Goal: Task Accomplishment & Management: Manage account settings

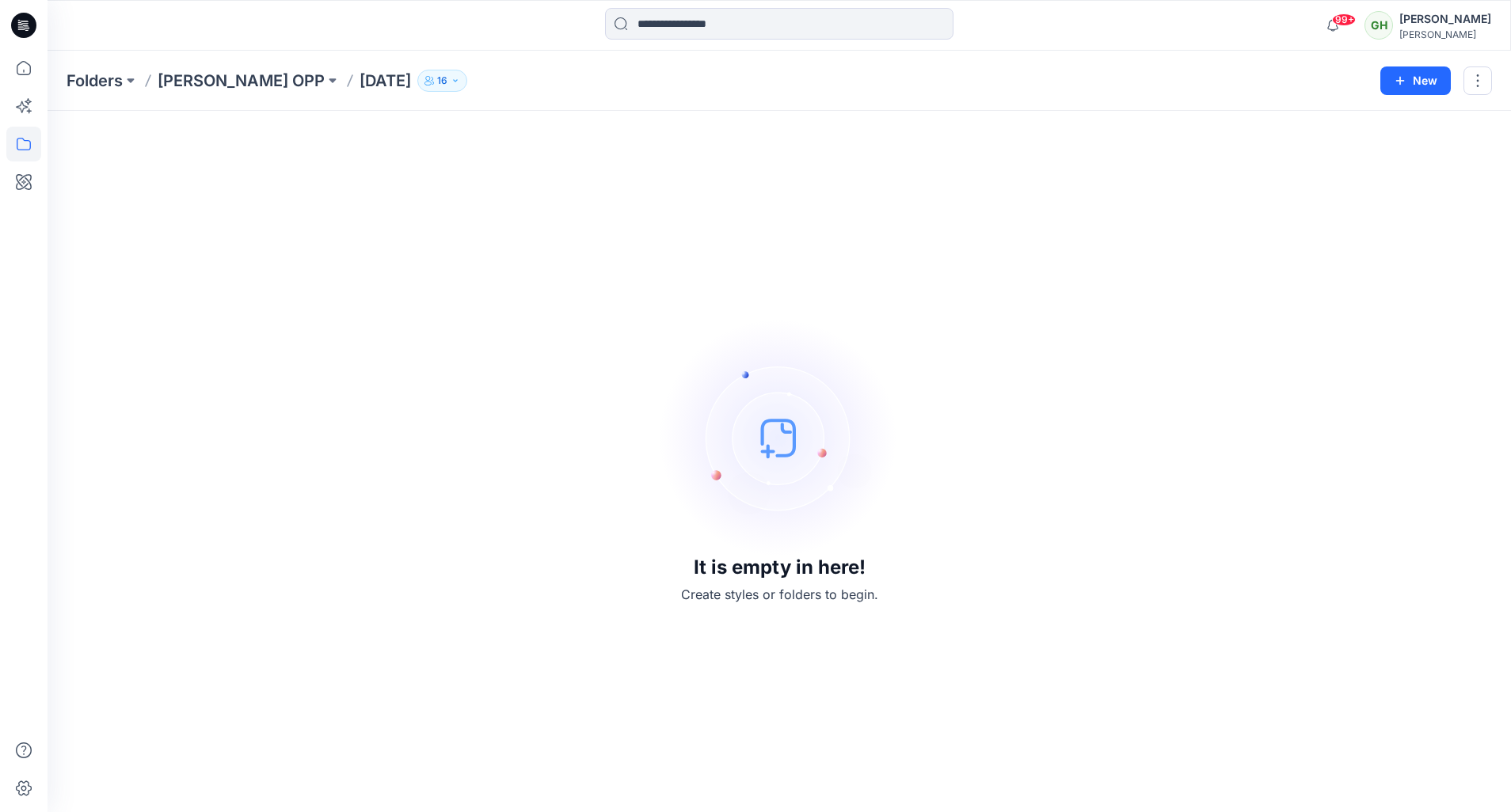
click at [11, 33] on icon at bounding box center [24, 25] width 25 height 51
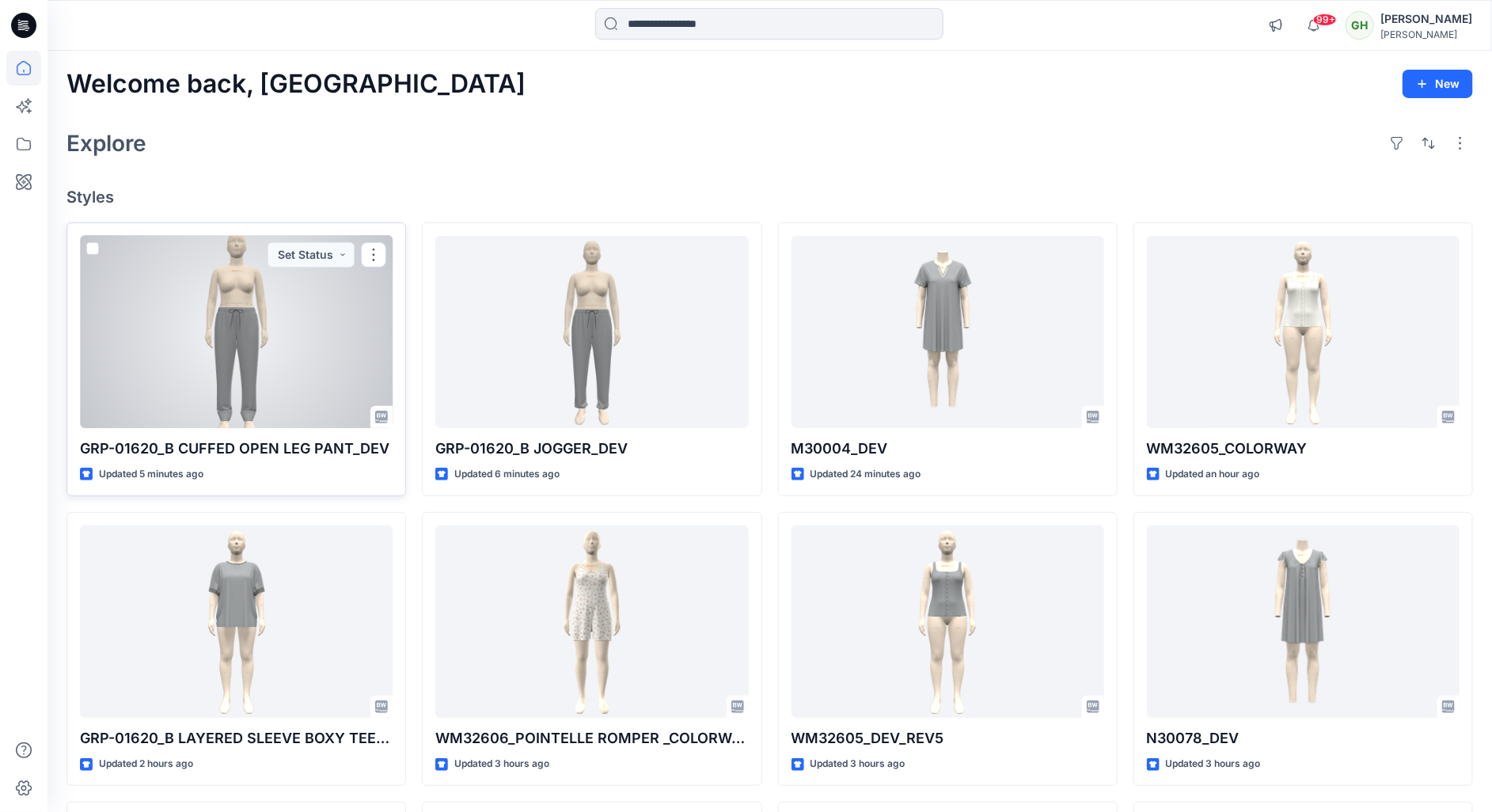
click at [225, 388] on div at bounding box center [236, 332] width 313 height 193
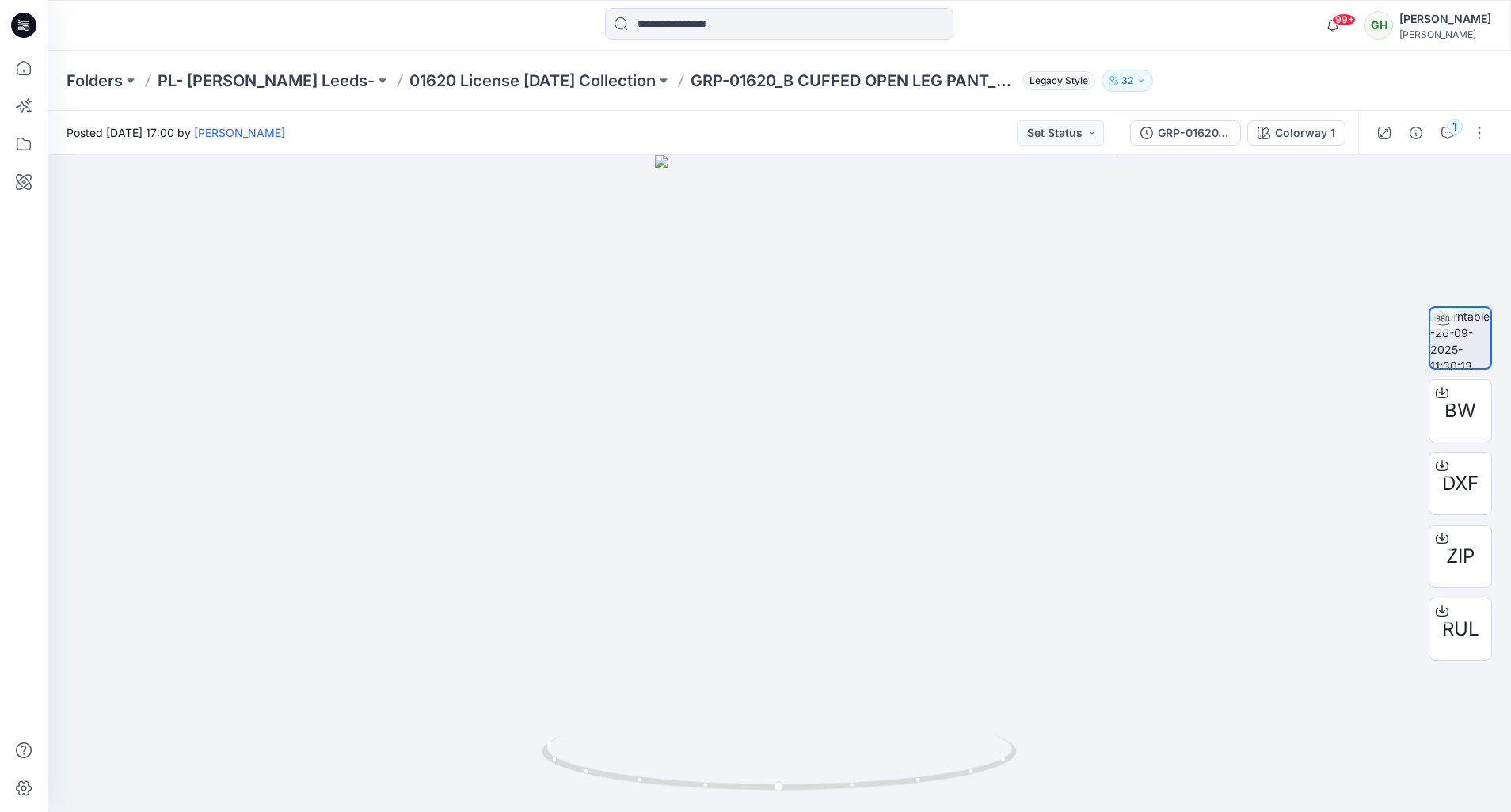
click at [590, 67] on div "Folders PL- Richards Leeds- 01620 License Halloween Collection GRP-01620_B CUFF…" at bounding box center [779, 81] width 1464 height 60
click at [586, 79] on p "01620 License Halloween Collection" at bounding box center [532, 81] width 246 height 22
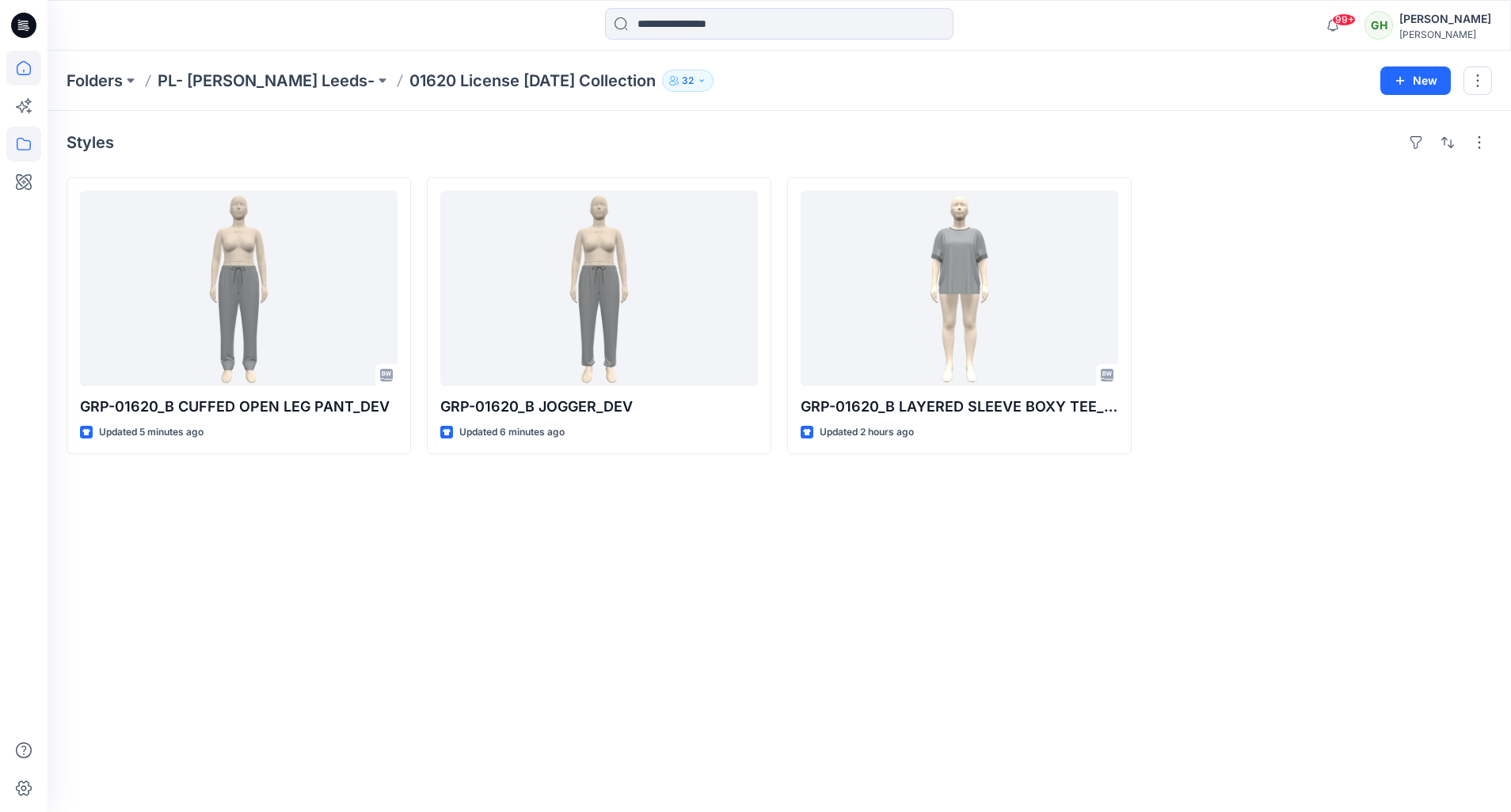
drag, startPoint x: 421, startPoint y: 74, endPoint x: 21, endPoint y: 74, distance: 400.0
click at [21, 74] on icon at bounding box center [24, 68] width 14 height 14
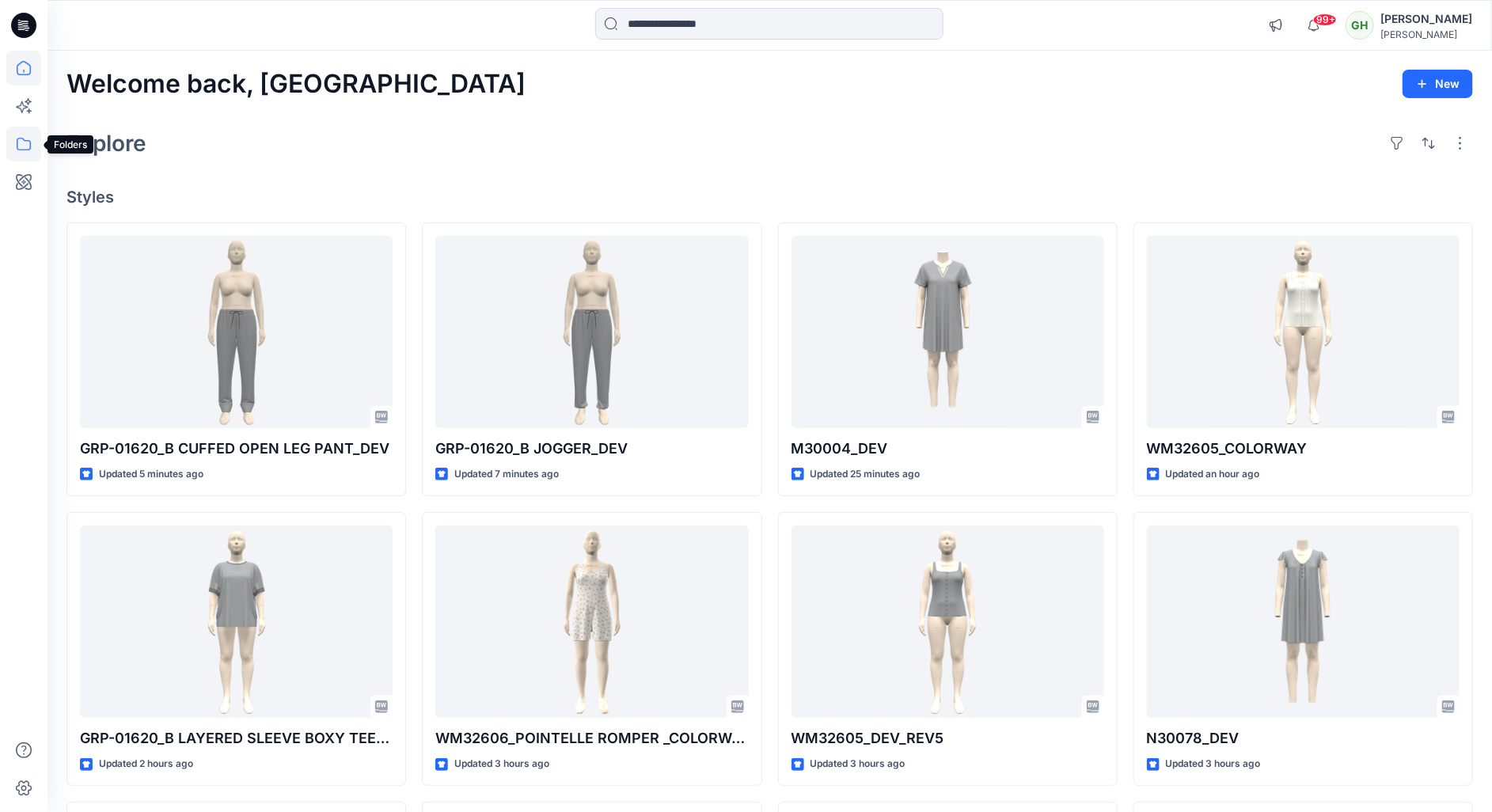
click at [17, 148] on icon at bounding box center [24, 145] width 35 height 35
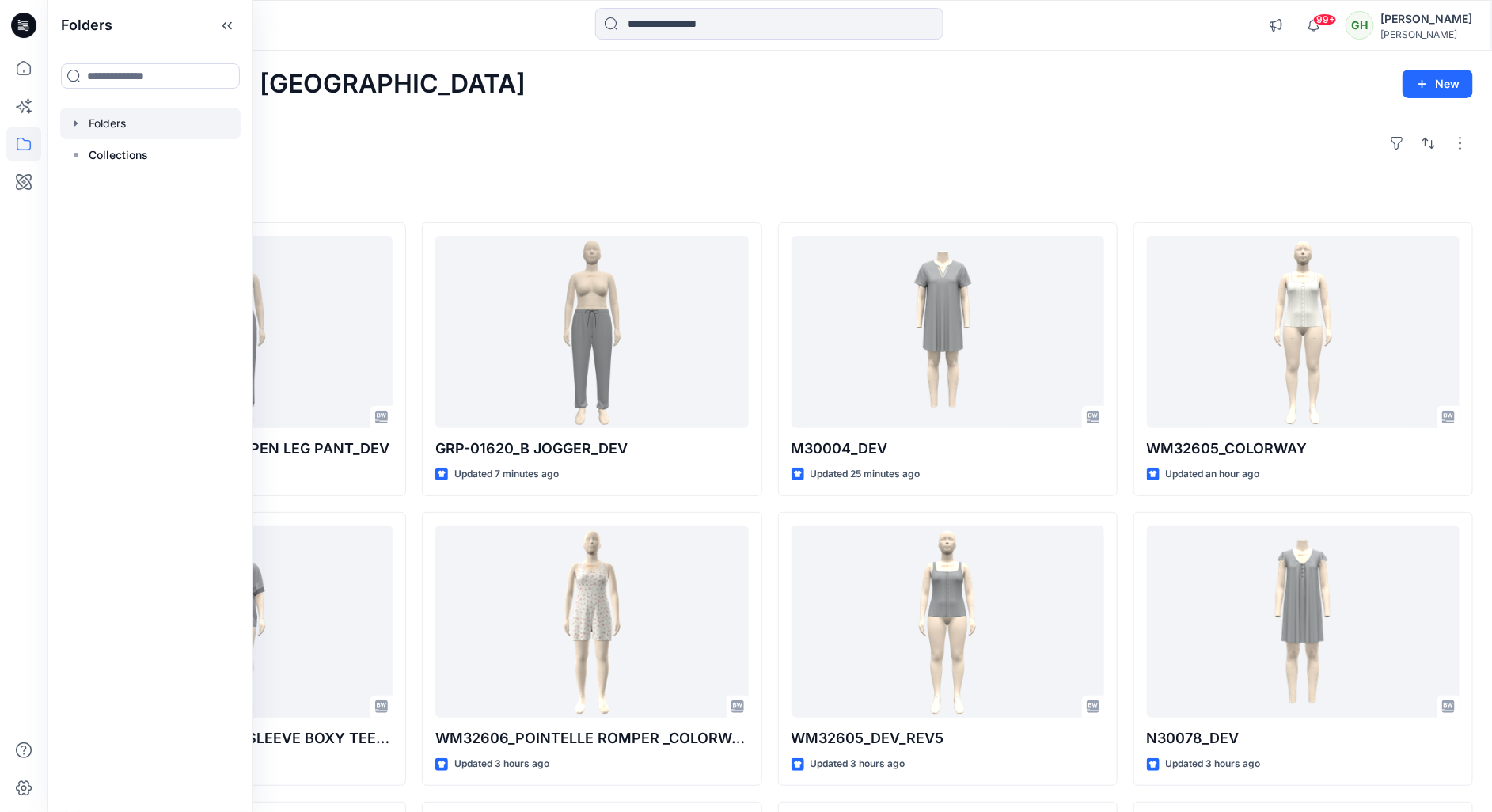
click at [155, 127] on div at bounding box center [151, 124] width 180 height 32
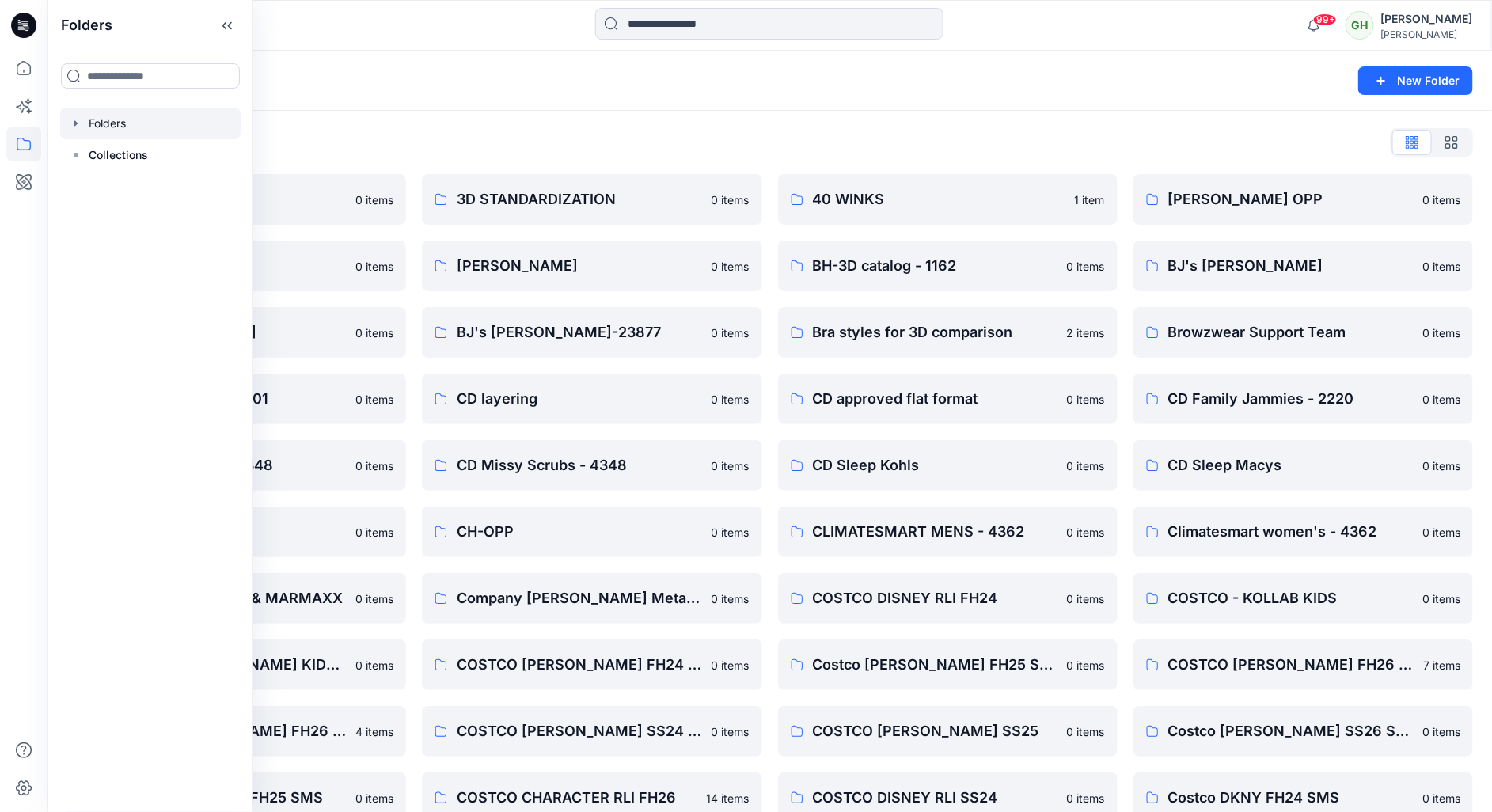
click at [545, 95] on div "Folders New Folder" at bounding box center [769, 81] width 1445 height 60
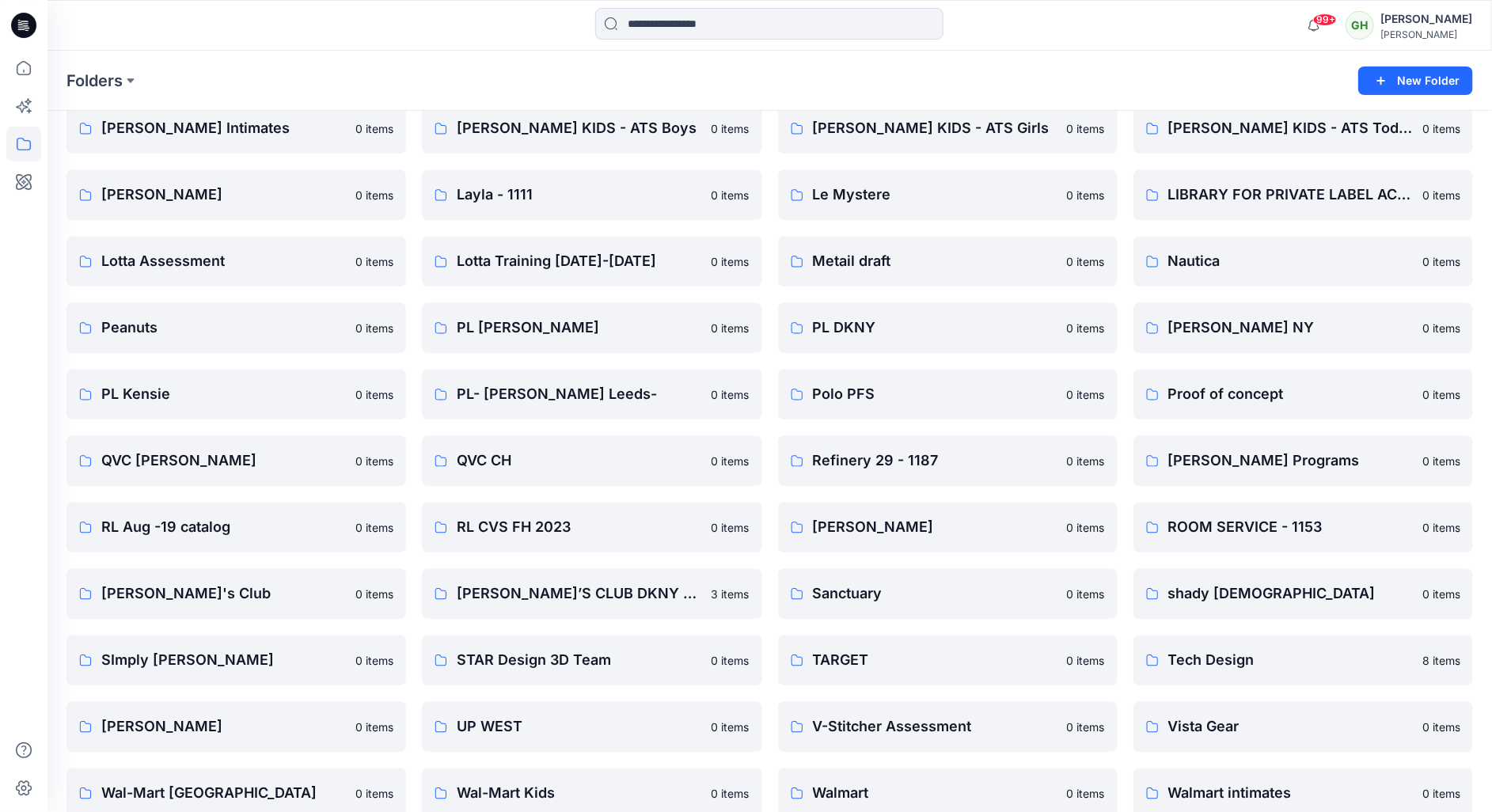
scroll to position [1705, 0]
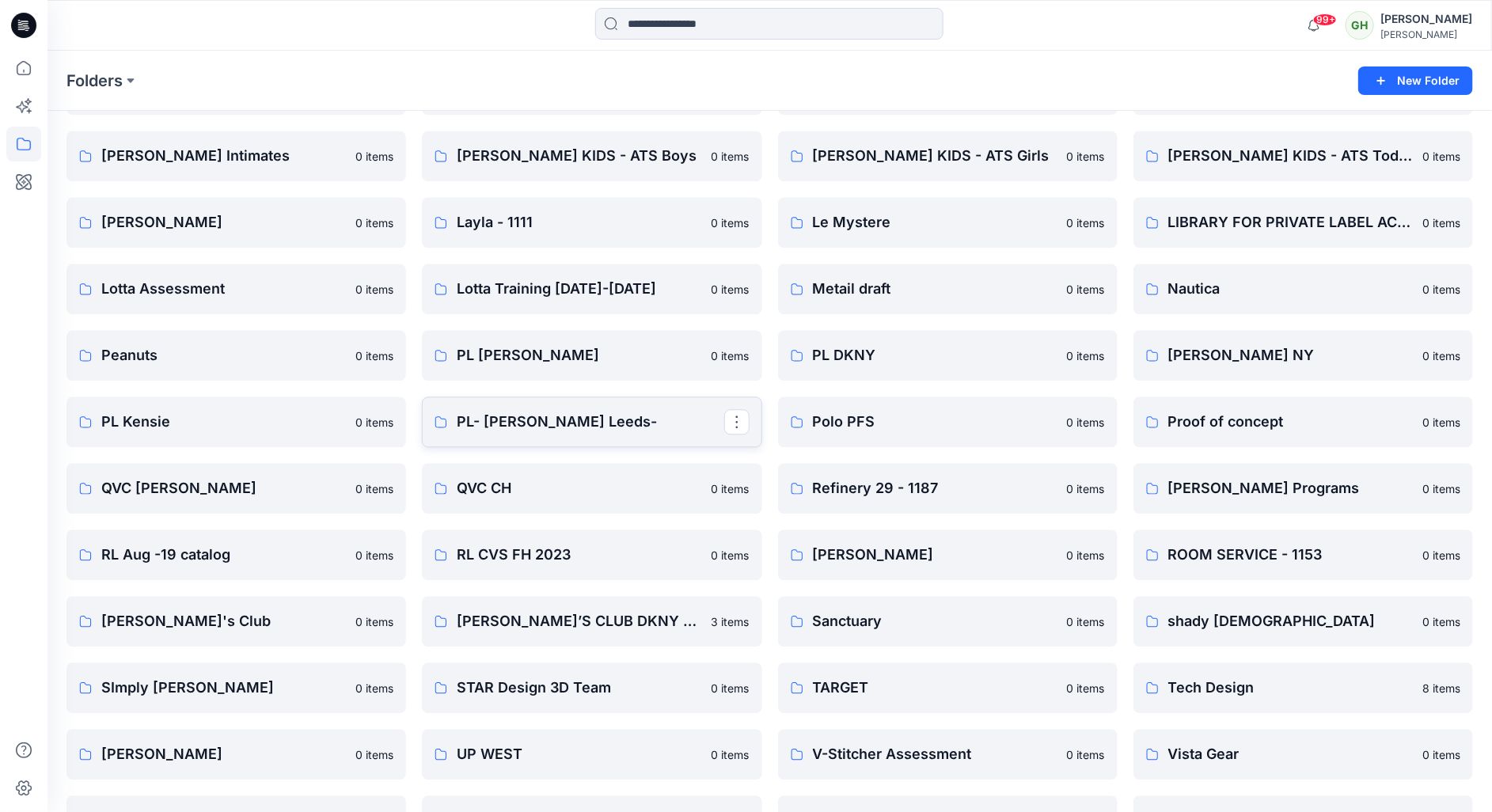
click at [513, 428] on p "PL- Richards Leeds-" at bounding box center [590, 421] width 266 height 22
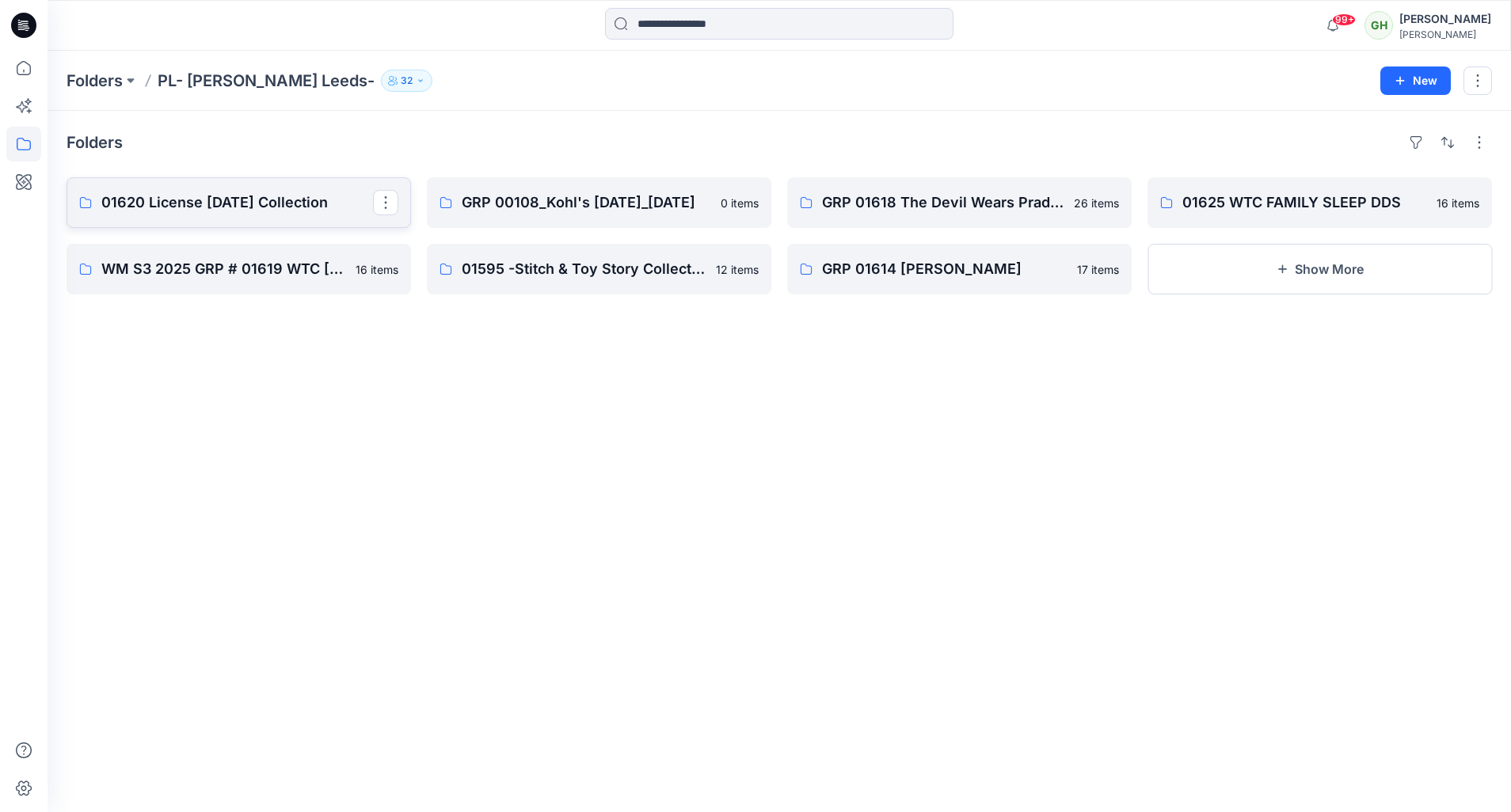
click at [205, 209] on p "01620 License Halloween Collection" at bounding box center [238, 202] width 272 height 22
drag, startPoint x: 298, startPoint y: 201, endPoint x: 316, endPoint y: 570, distance: 369.4
click at [295, 706] on div "Folders 01620 License Halloween Collection 3 items WM S3 2025 GRP # 01619 WTC H…" at bounding box center [779, 461] width 1464 height 701
click at [389, 207] on button "button" at bounding box center [386, 202] width 25 height 25
click at [423, 234] on button "Edit" at bounding box center [459, 238] width 171 height 29
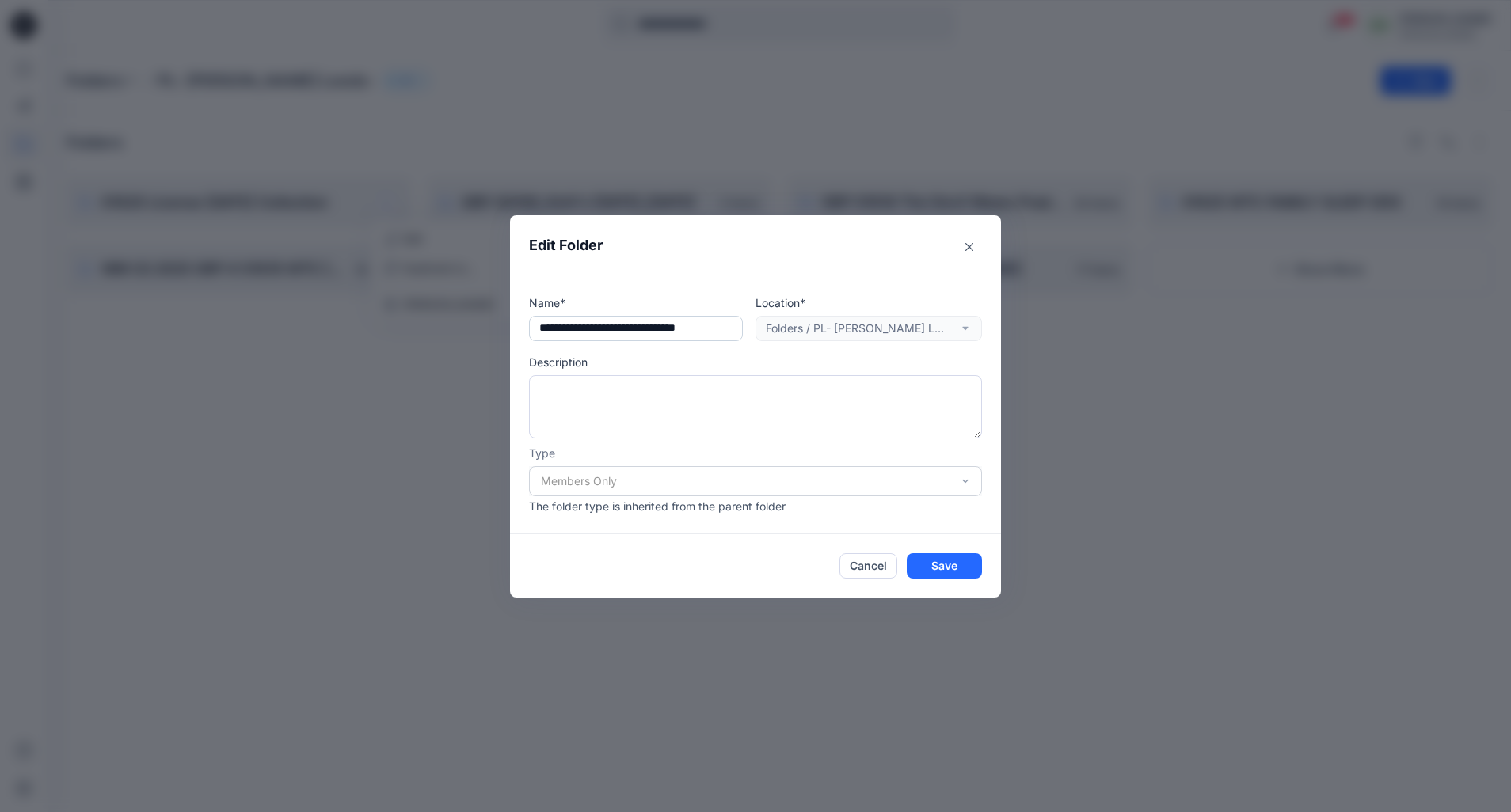
click at [535, 328] on input "**********" at bounding box center [635, 328] width 214 height 25
type input "**********"
click at [931, 568] on button "Save" at bounding box center [944, 565] width 75 height 25
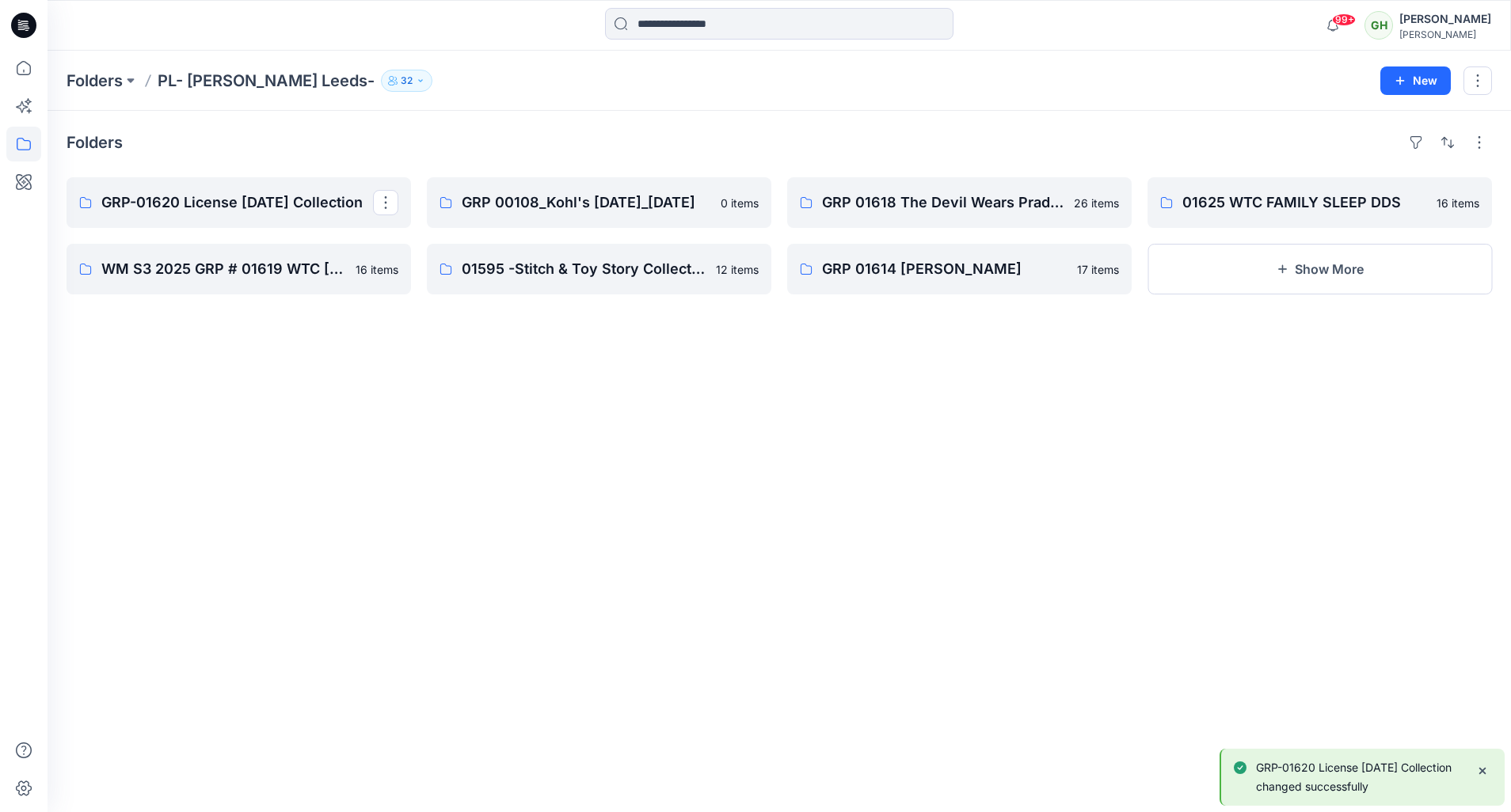
drag, startPoint x: 193, startPoint y: 201, endPoint x: 701, endPoint y: 516, distance: 597.7
click at [701, 516] on div "Folders GRP-01620 License Halloween Collection WM S3 2025 GRP # 01619 WTC HALLO…" at bounding box center [779, 461] width 1464 height 701
click at [389, 202] on button "button" at bounding box center [386, 202] width 25 height 25
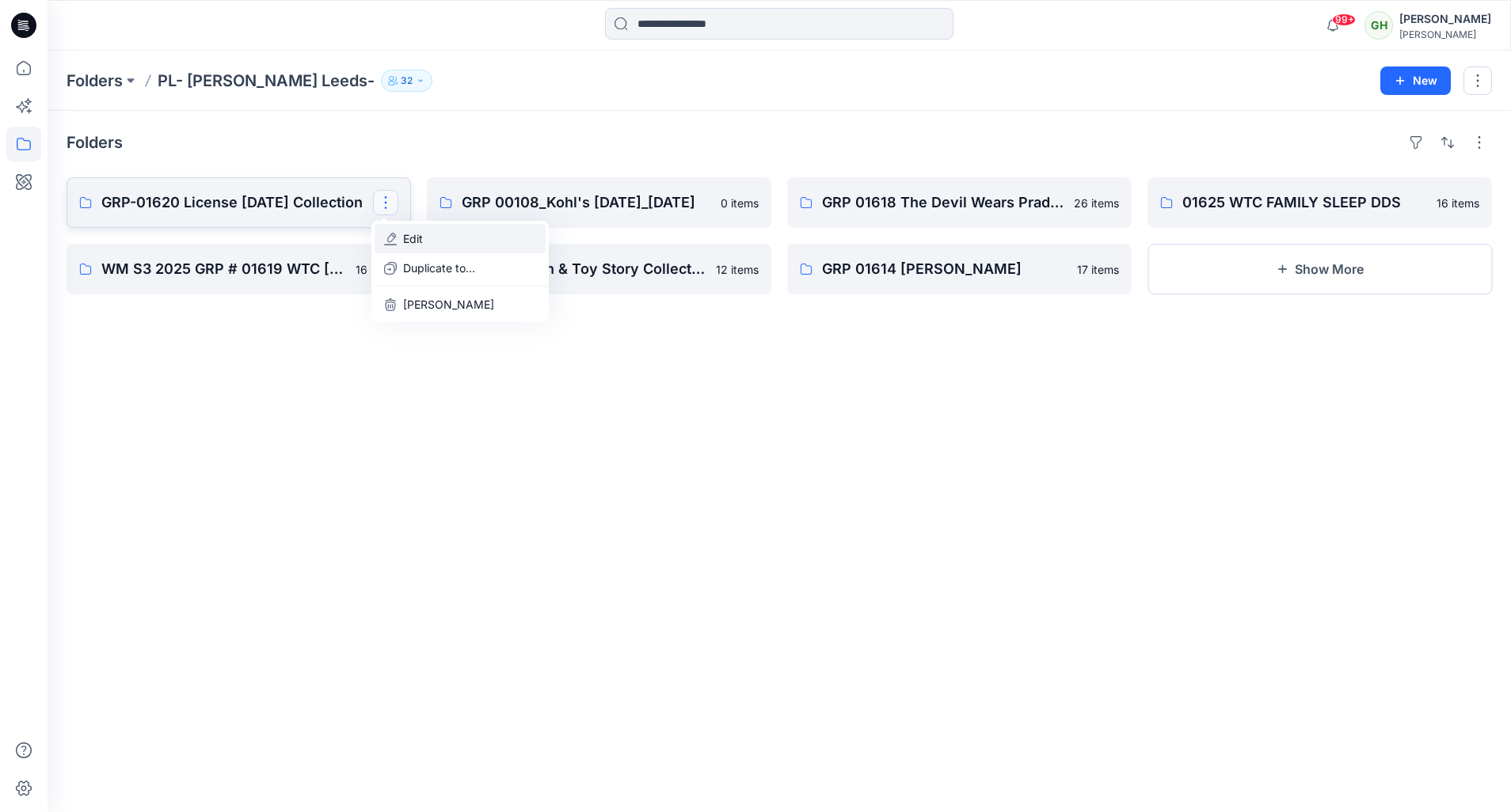
click at [419, 238] on p "Edit" at bounding box center [413, 238] width 20 height 17
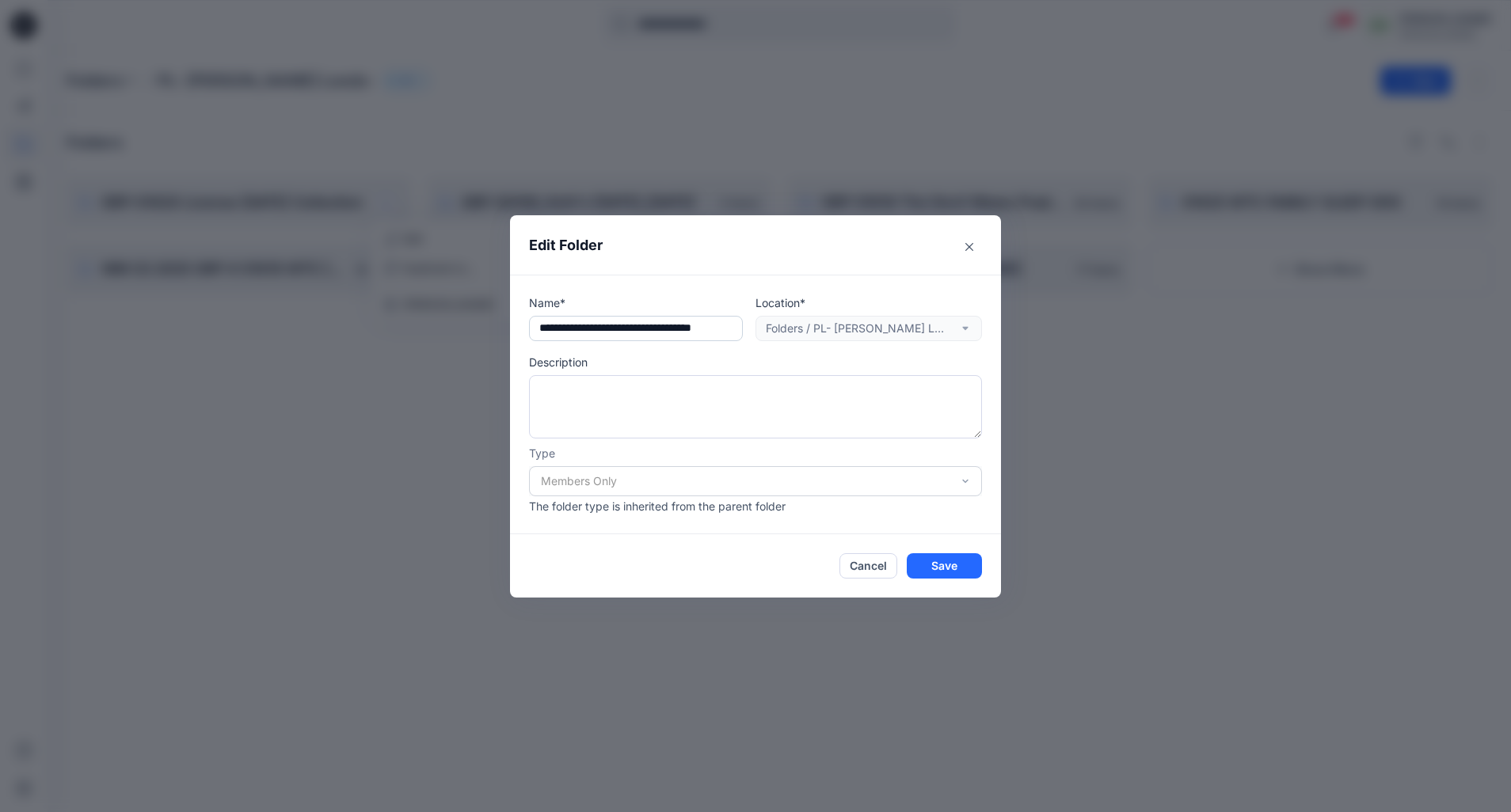
click at [565, 323] on input "**********" at bounding box center [635, 328] width 214 height 25
type input "**********"
click at [924, 563] on button "Save" at bounding box center [944, 565] width 75 height 25
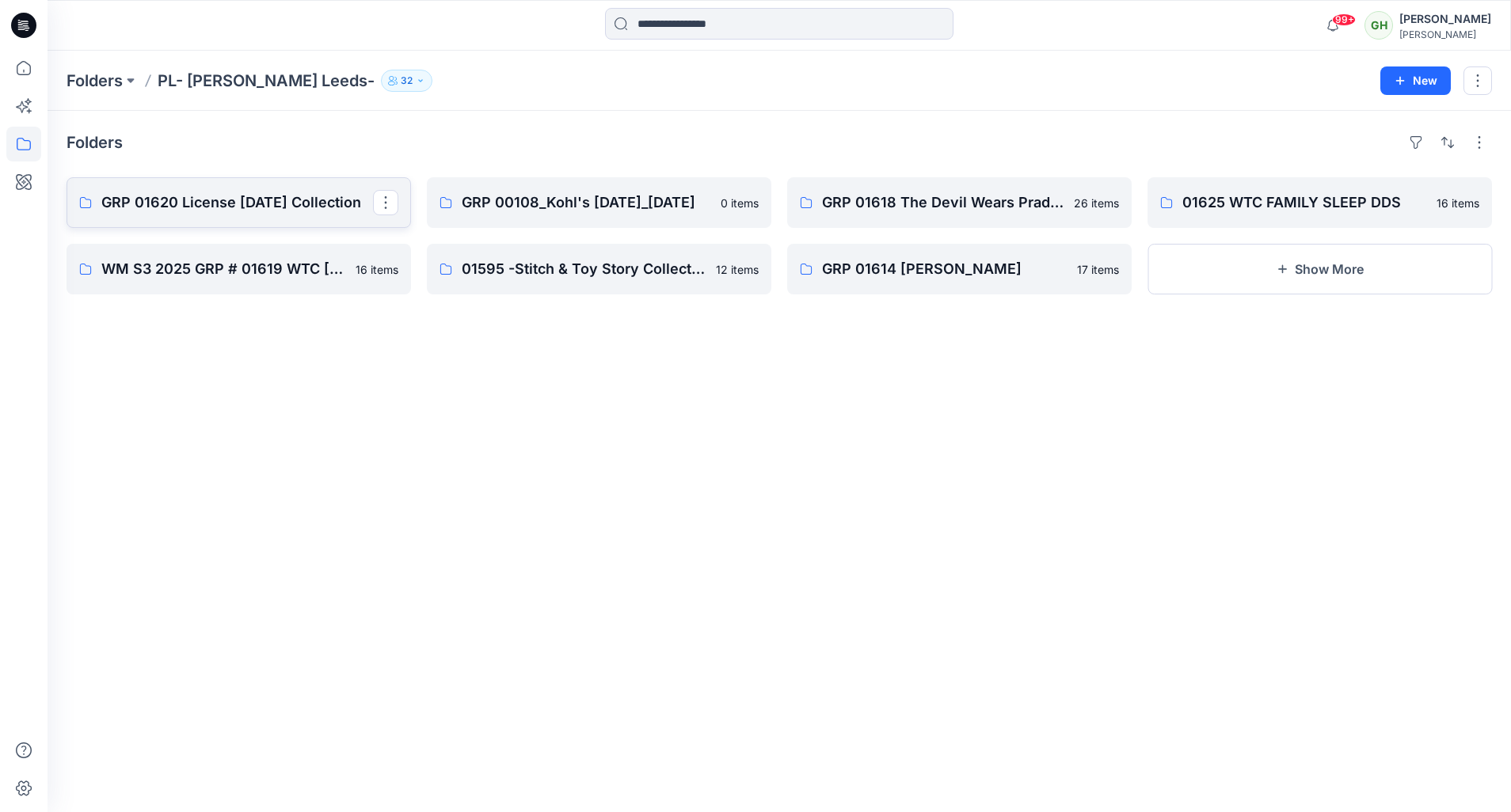
click at [271, 201] on p "GRP 01620 License Halloween Collection" at bounding box center [238, 202] width 272 height 22
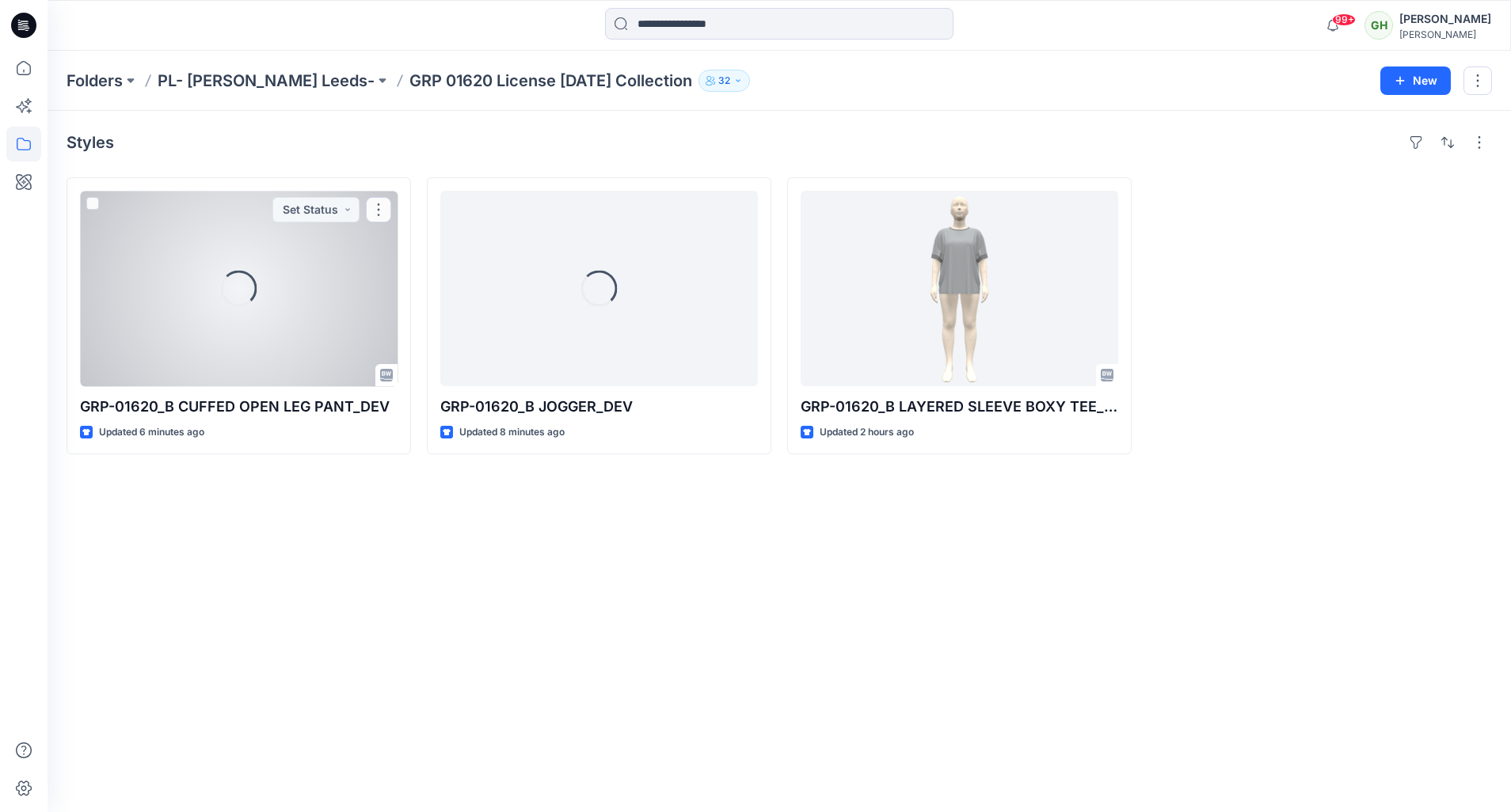
click at [273, 201] on button "Set Status" at bounding box center [316, 209] width 87 height 25
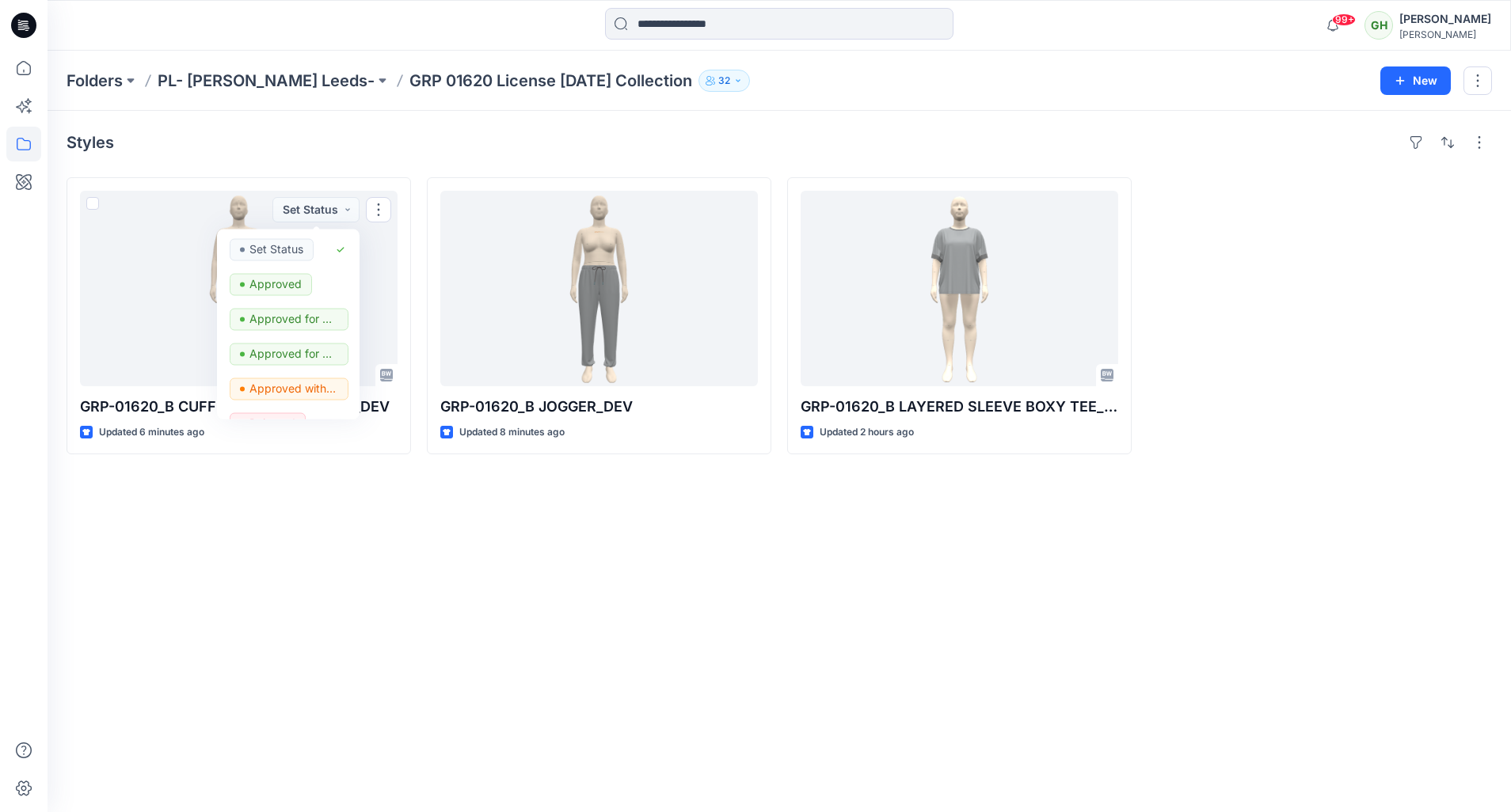
click at [689, 636] on div "Styles GRP-01620_B CUFFED OPEN LEG PANT_DEV Updated 6 minutes ago Set Status Se…" at bounding box center [779, 461] width 1464 height 701
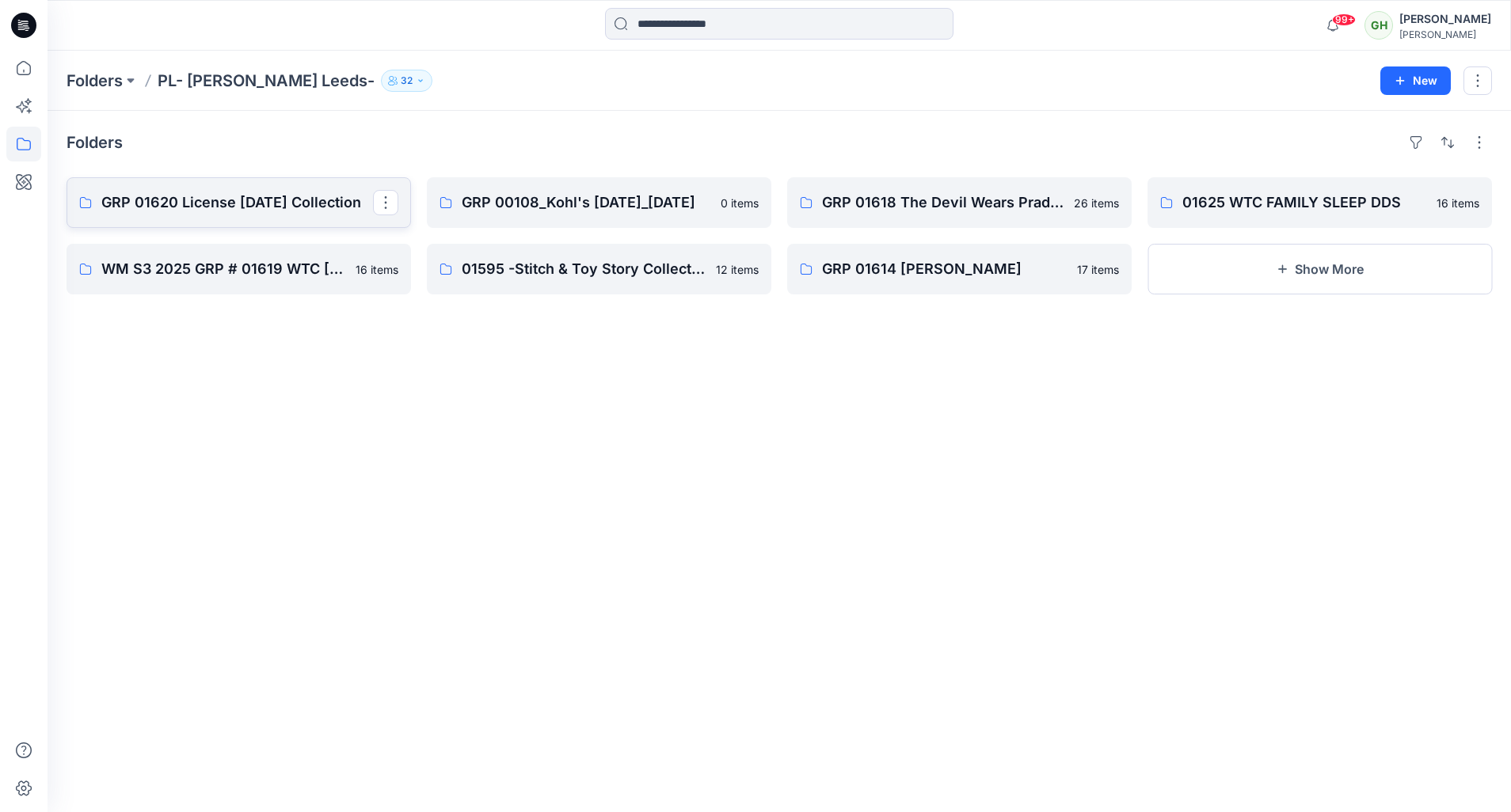
click at [184, 209] on p "GRP 01620 License Halloween Collection" at bounding box center [238, 202] width 272 height 22
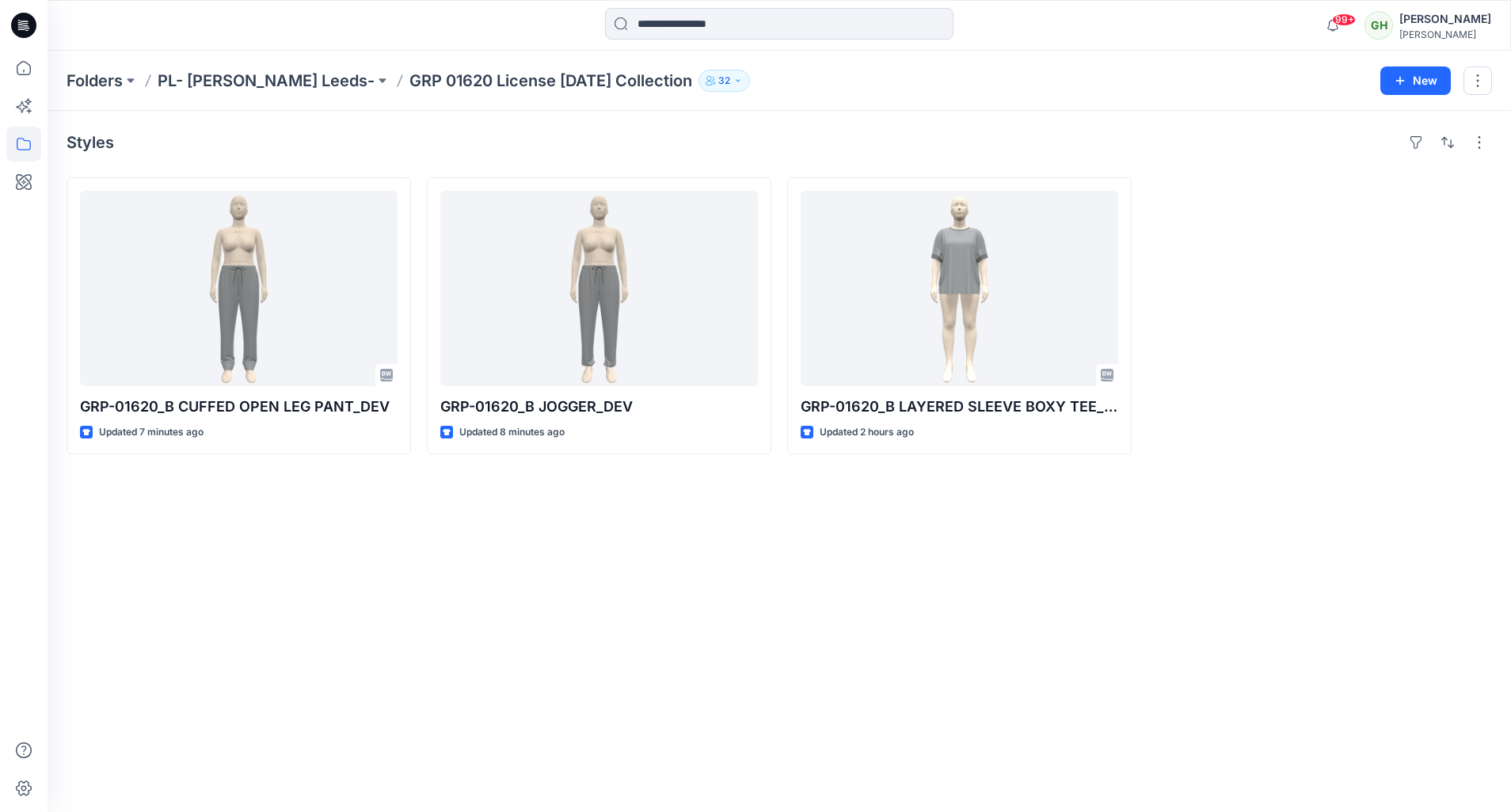
click at [409, 83] on p "GRP 01620 License Halloween Collection" at bounding box center [550, 81] width 283 height 22
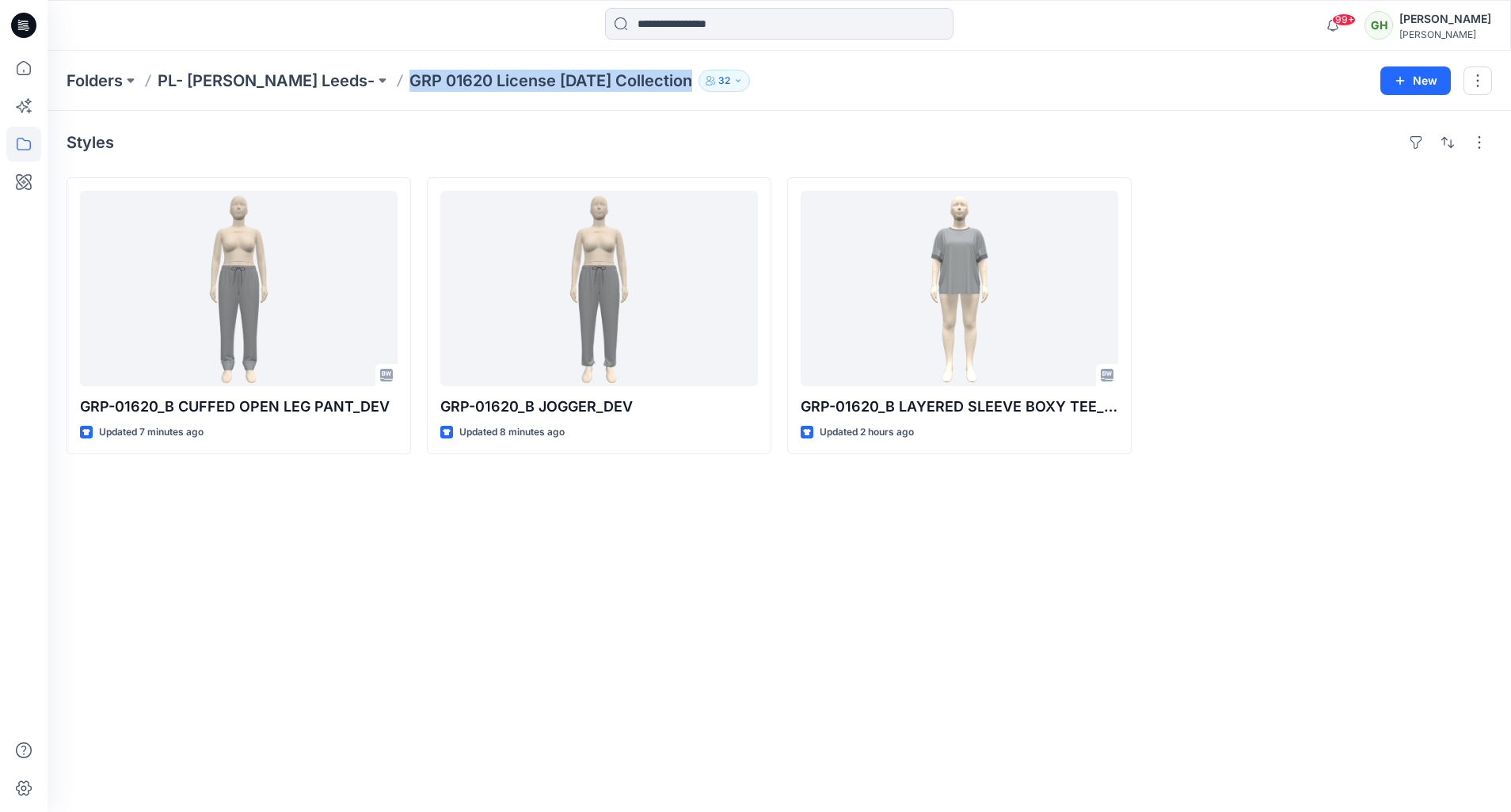
copy div "GRP 01620 License Halloween Collection 32 New"
click at [17, 17] on icon at bounding box center [24, 25] width 25 height 25
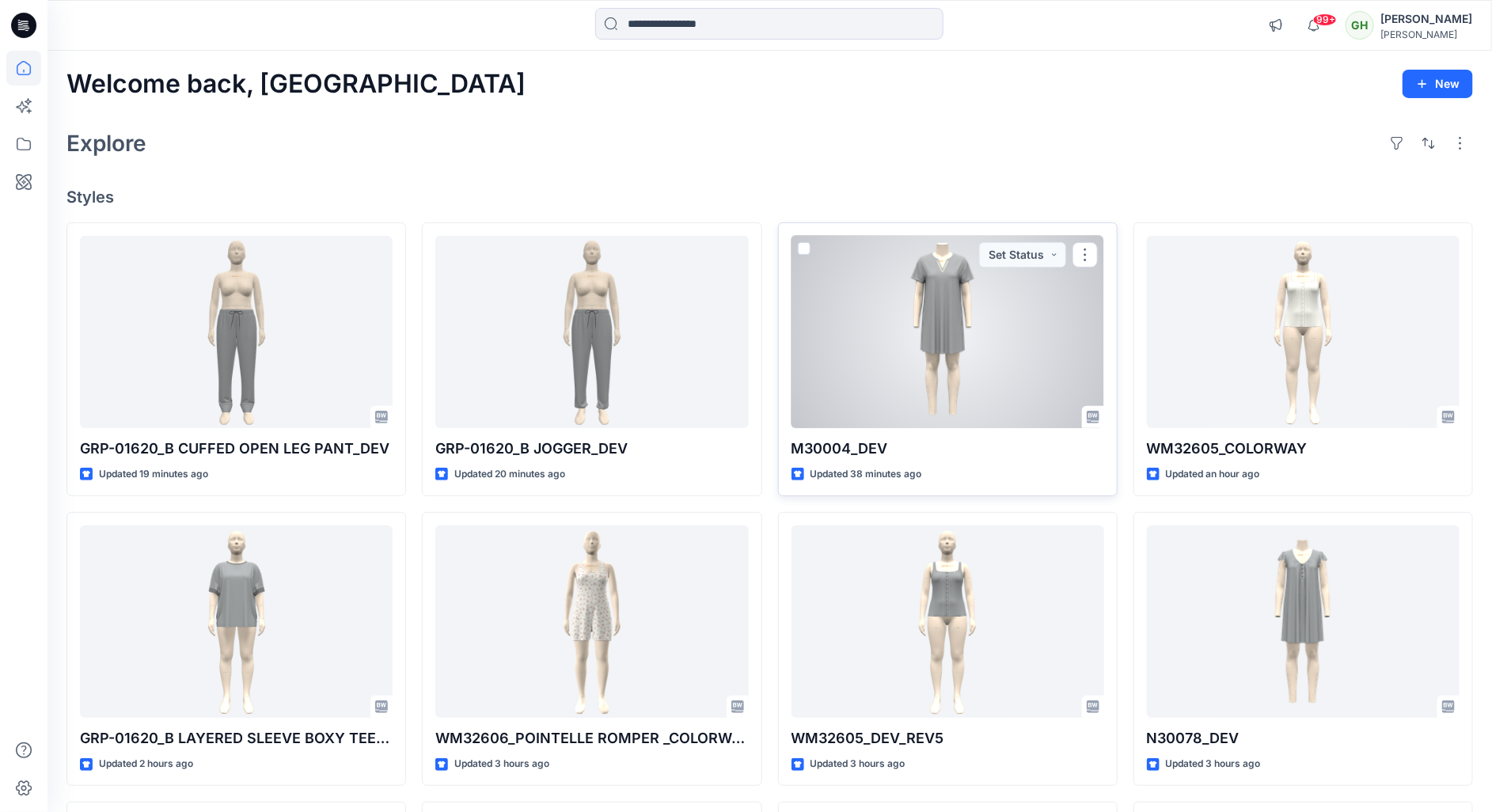
click at [923, 359] on div at bounding box center [947, 332] width 313 height 193
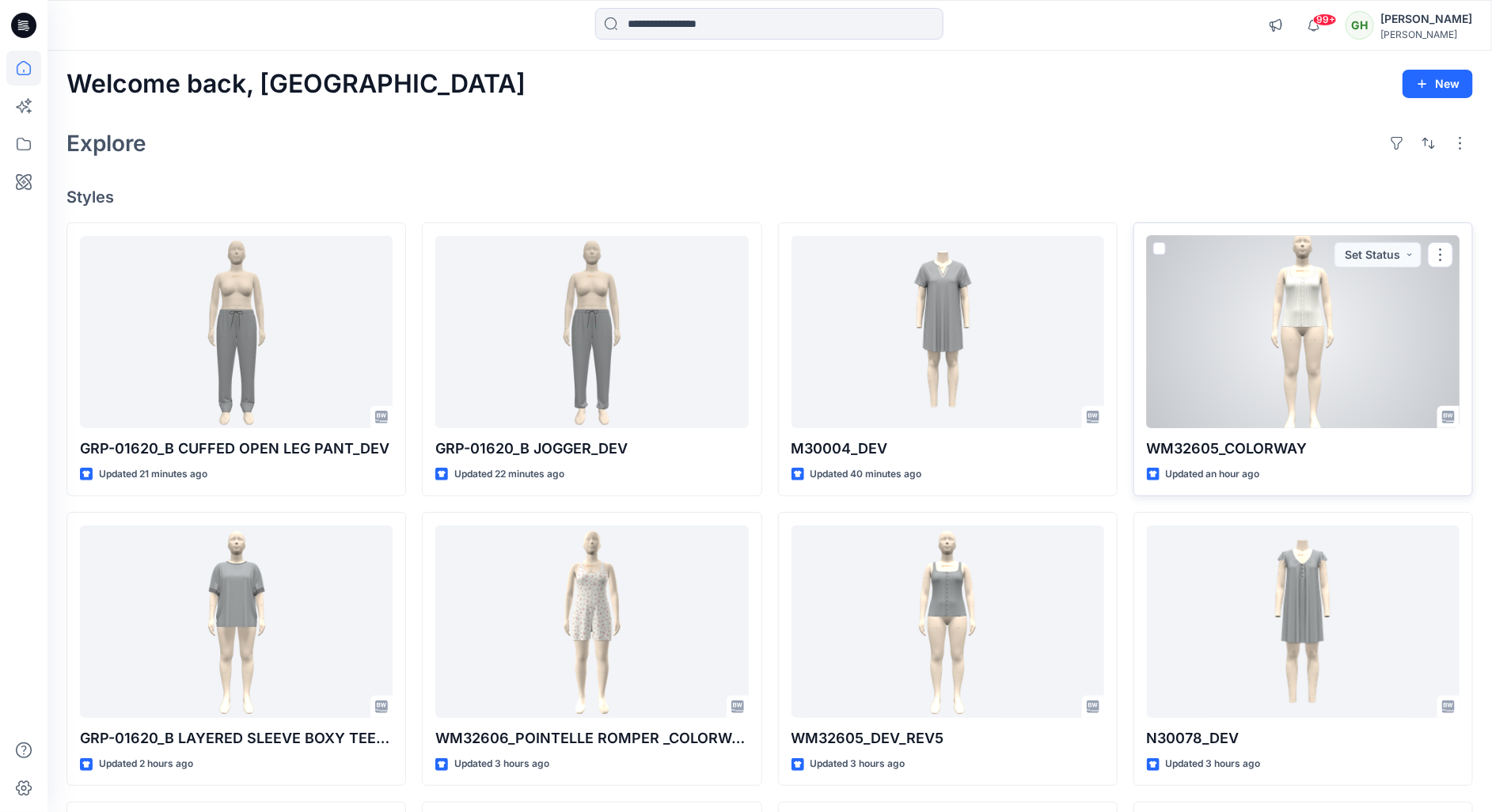
click at [1197, 348] on div at bounding box center [1303, 332] width 313 height 193
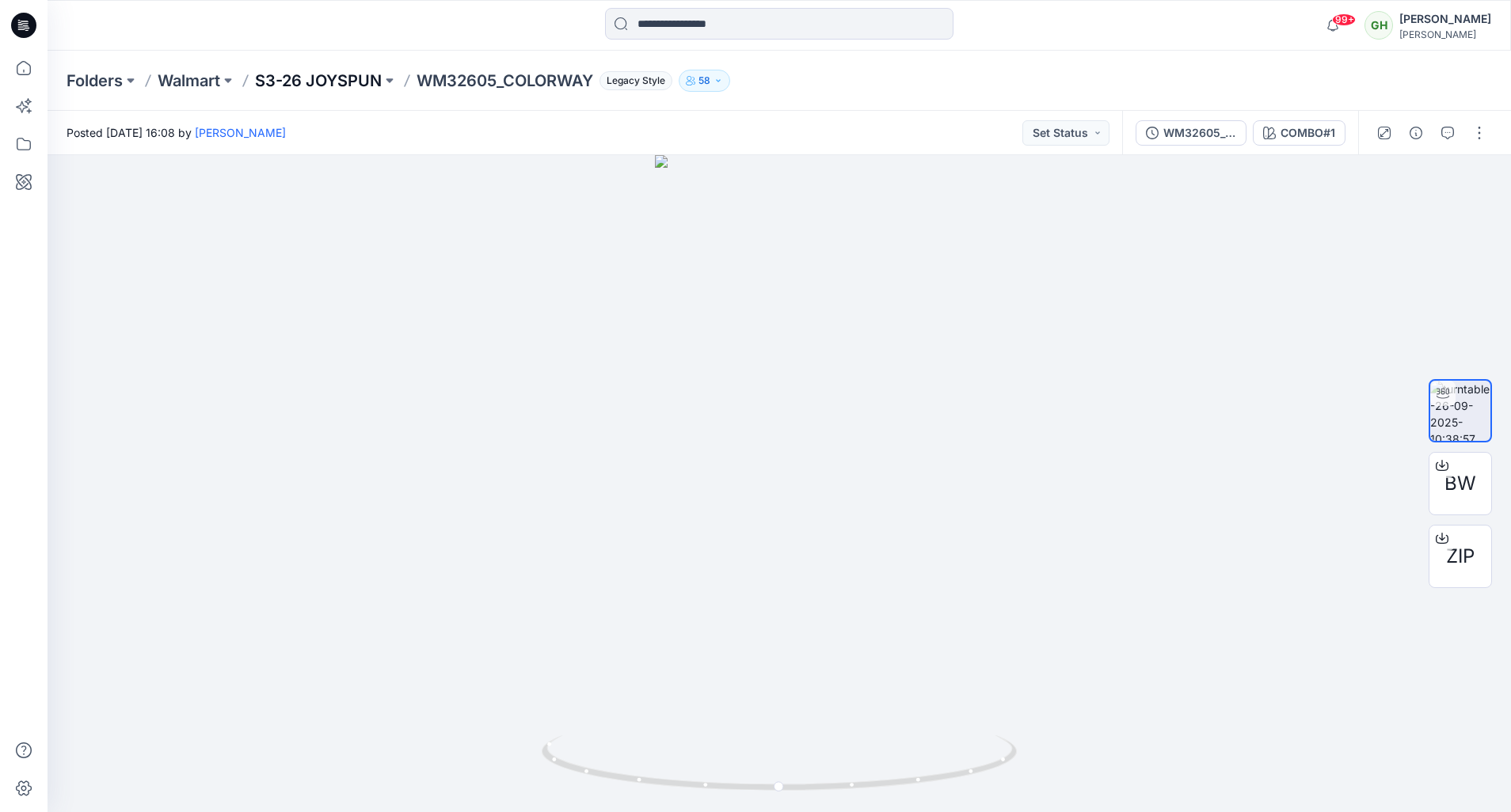
click at [319, 81] on p "S3-26 JOYSPUN" at bounding box center [318, 81] width 127 height 22
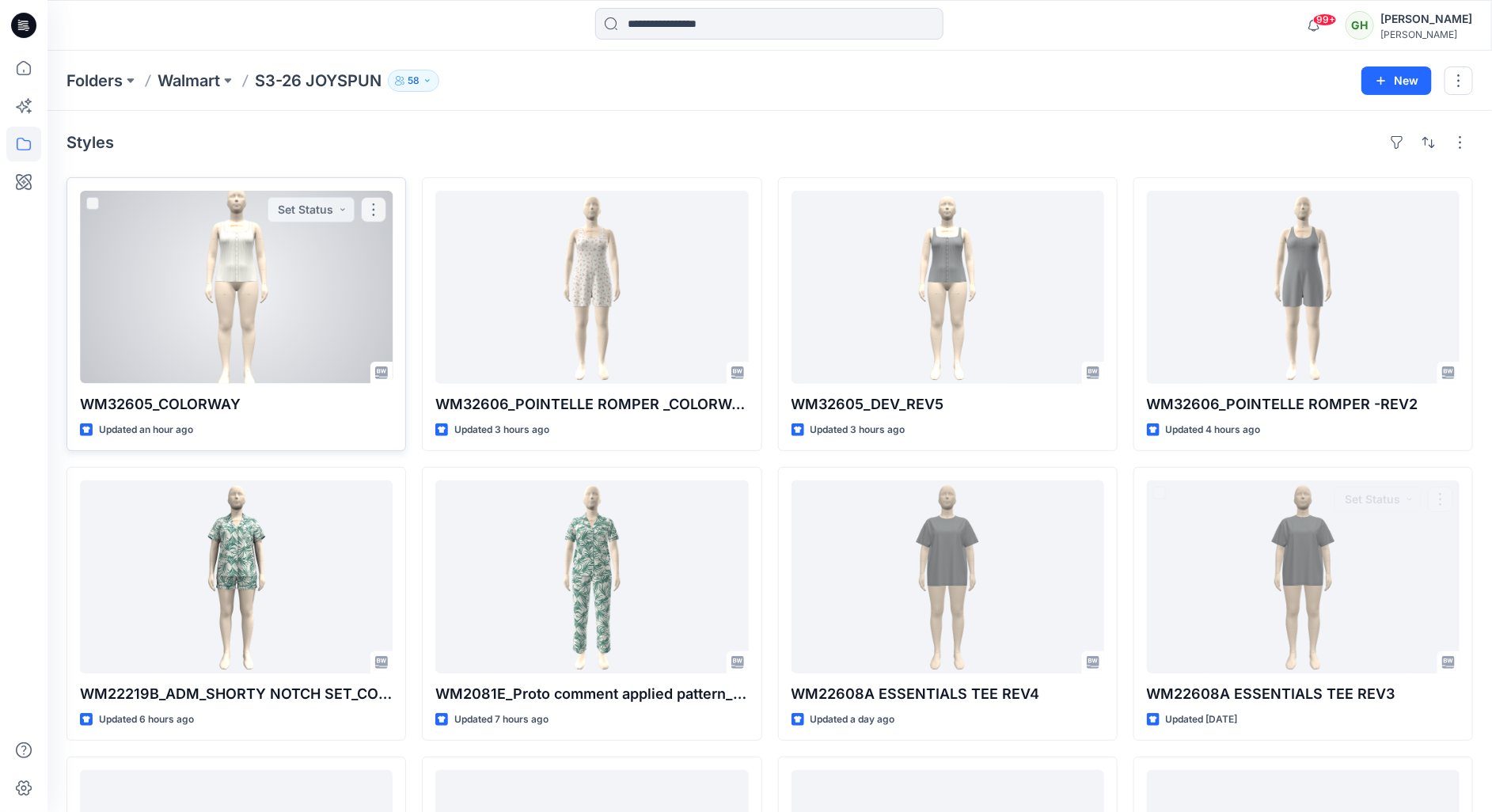
click at [230, 286] on div at bounding box center [236, 287] width 313 height 193
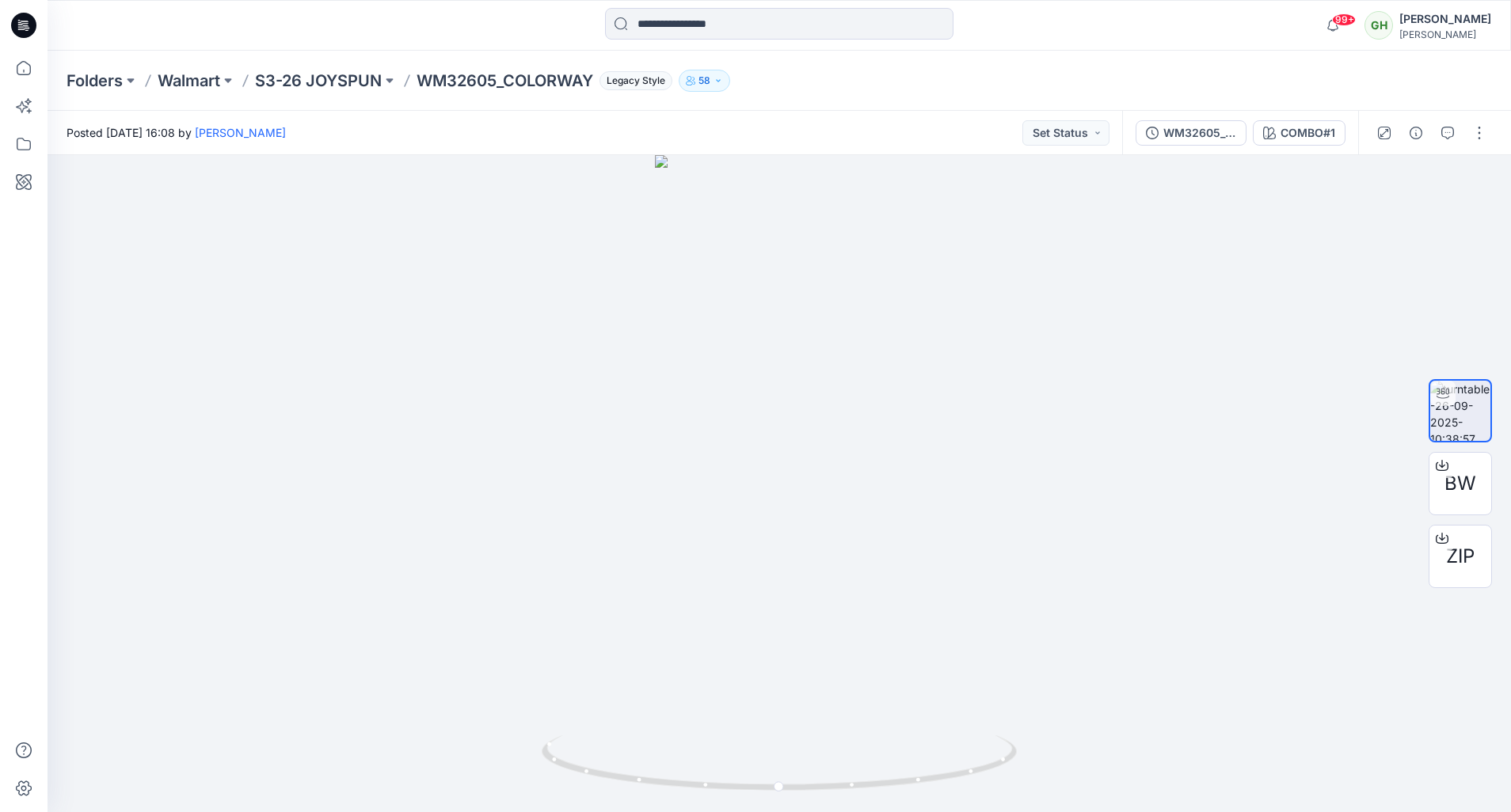
click at [1288, 115] on div "WM32605_COLORWAY COMBO#1" at bounding box center [1239, 132] width 236 height 45
click at [1283, 131] on div "COMBO#1" at bounding box center [1308, 133] width 54 height 18
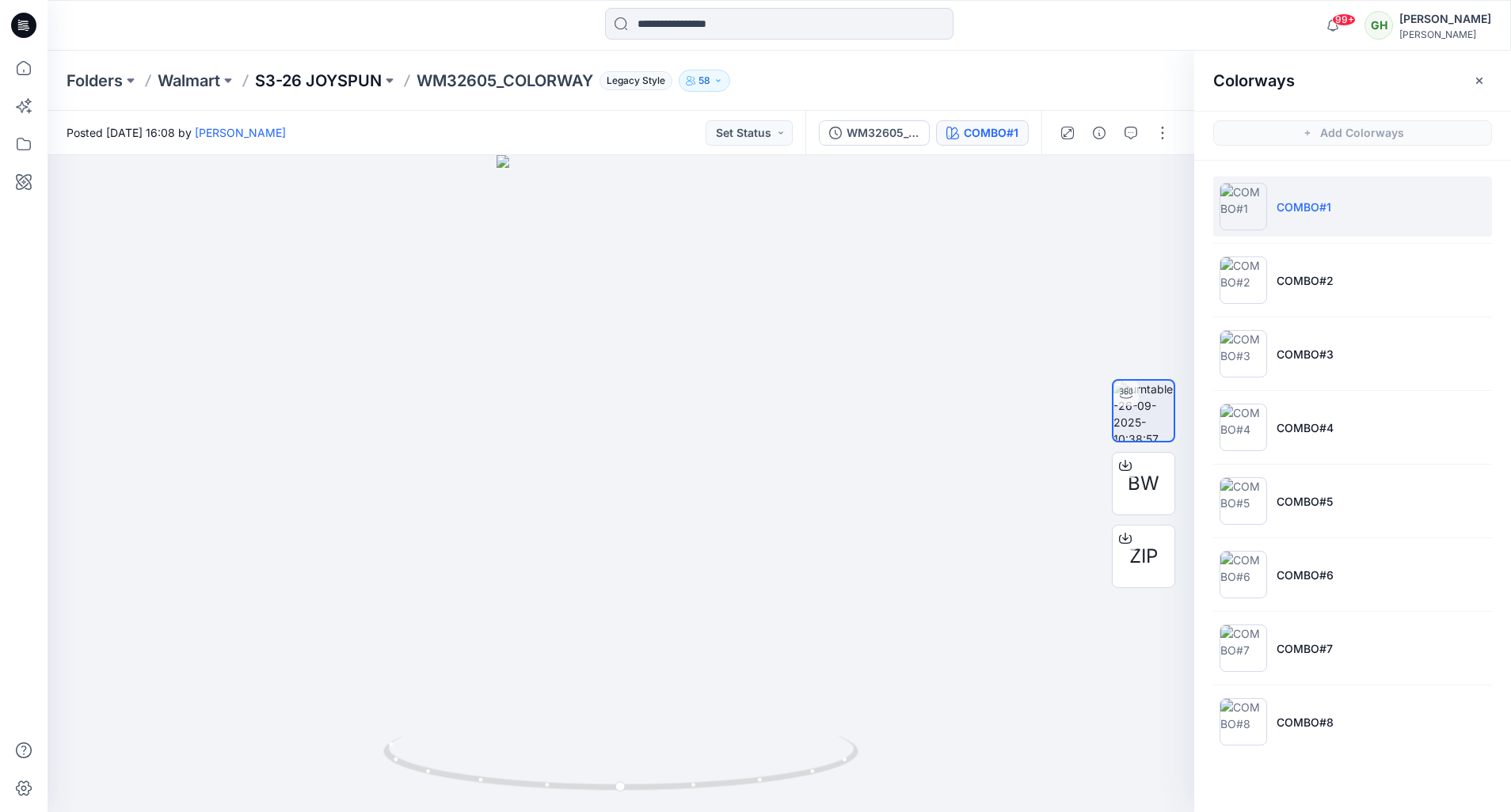
click at [362, 72] on p "S3-26 JOYSPUN" at bounding box center [318, 81] width 127 height 22
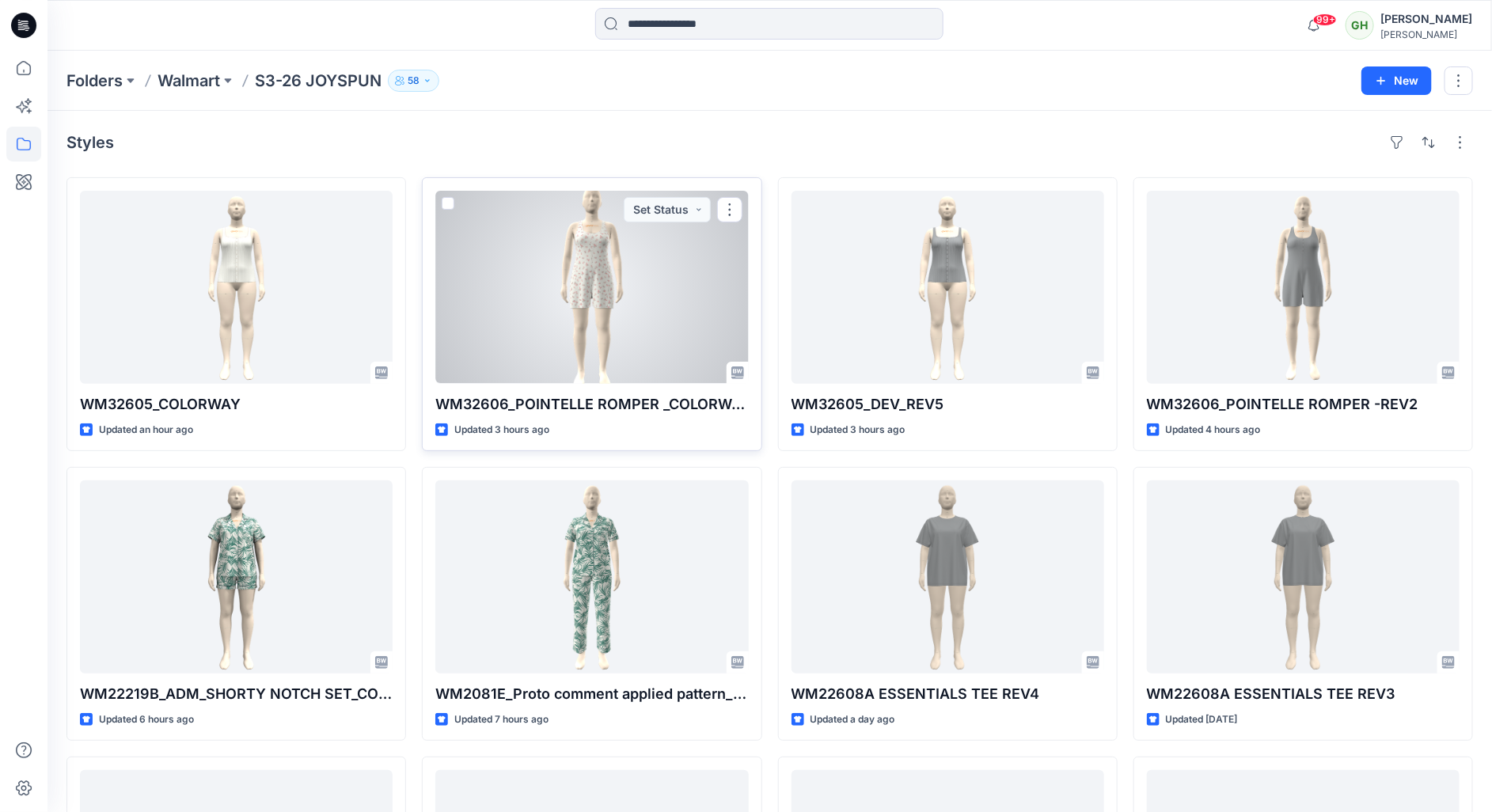
click at [619, 344] on div at bounding box center [591, 287] width 313 height 193
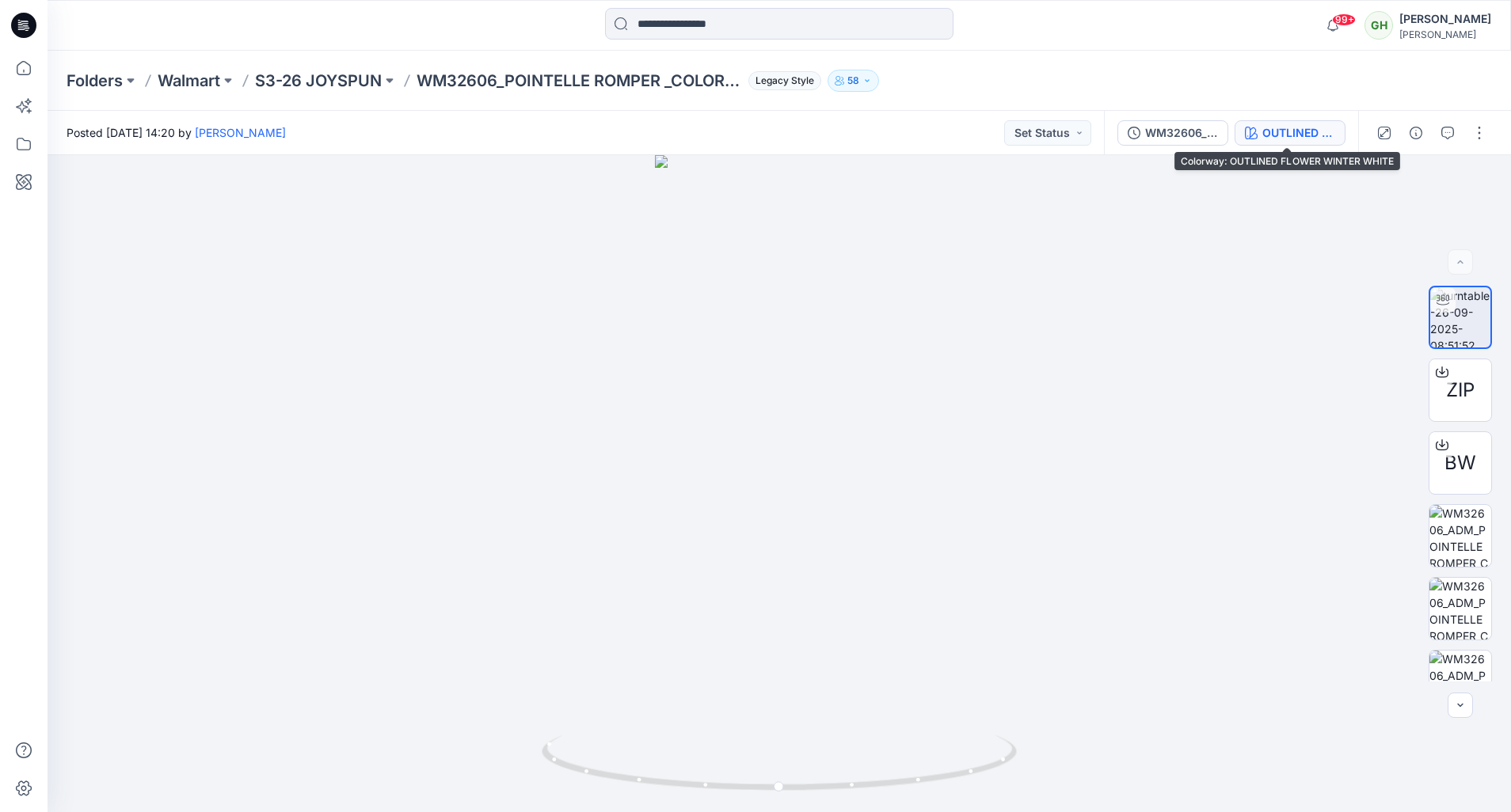
click at [1286, 136] on div "OUTLINED FLOWER WINTER WHITE" at bounding box center [1298, 133] width 73 height 18
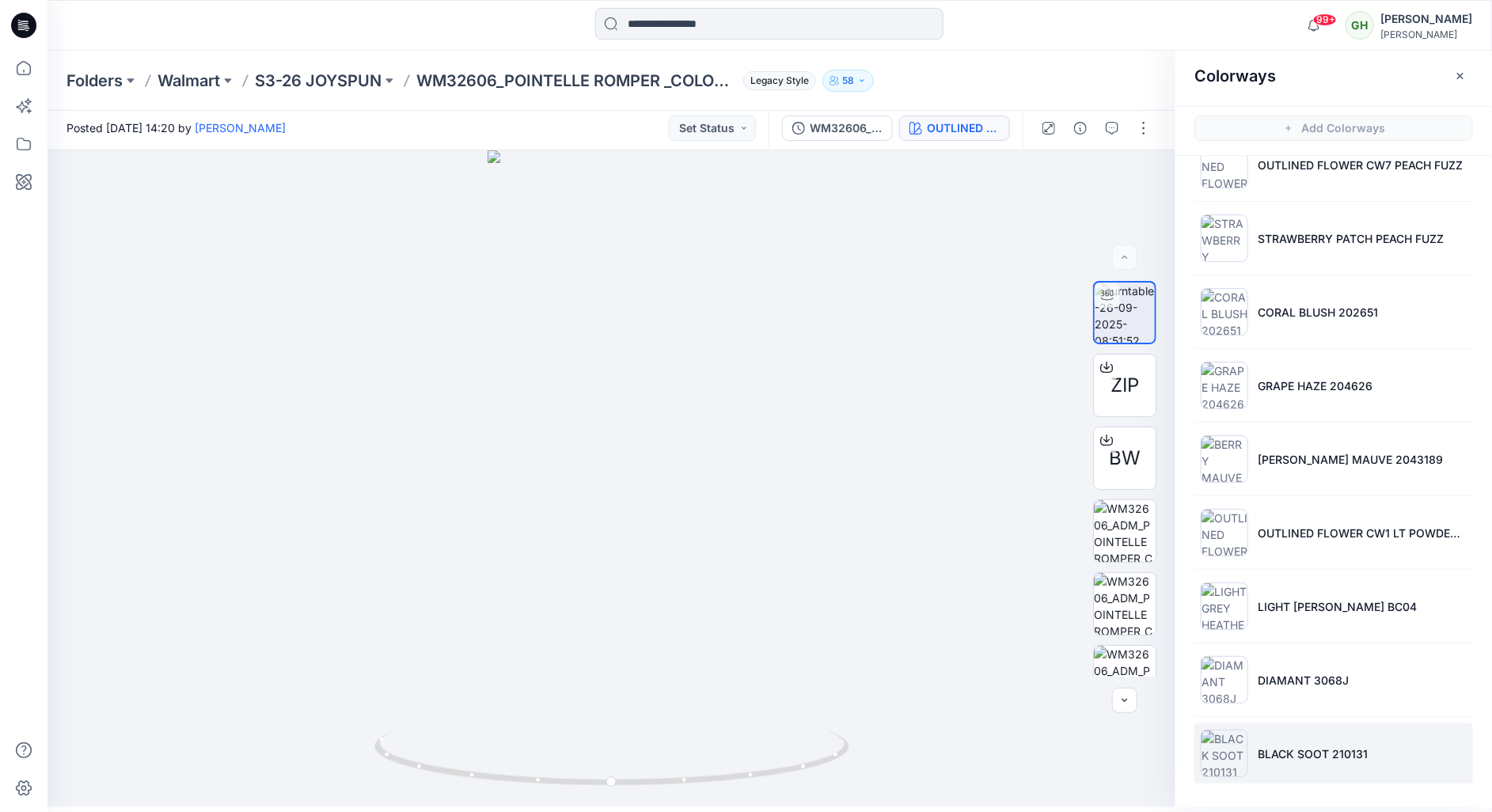
scroll to position [5, 0]
click at [315, 78] on p "S3-26 JOYSPUN" at bounding box center [318, 81] width 127 height 22
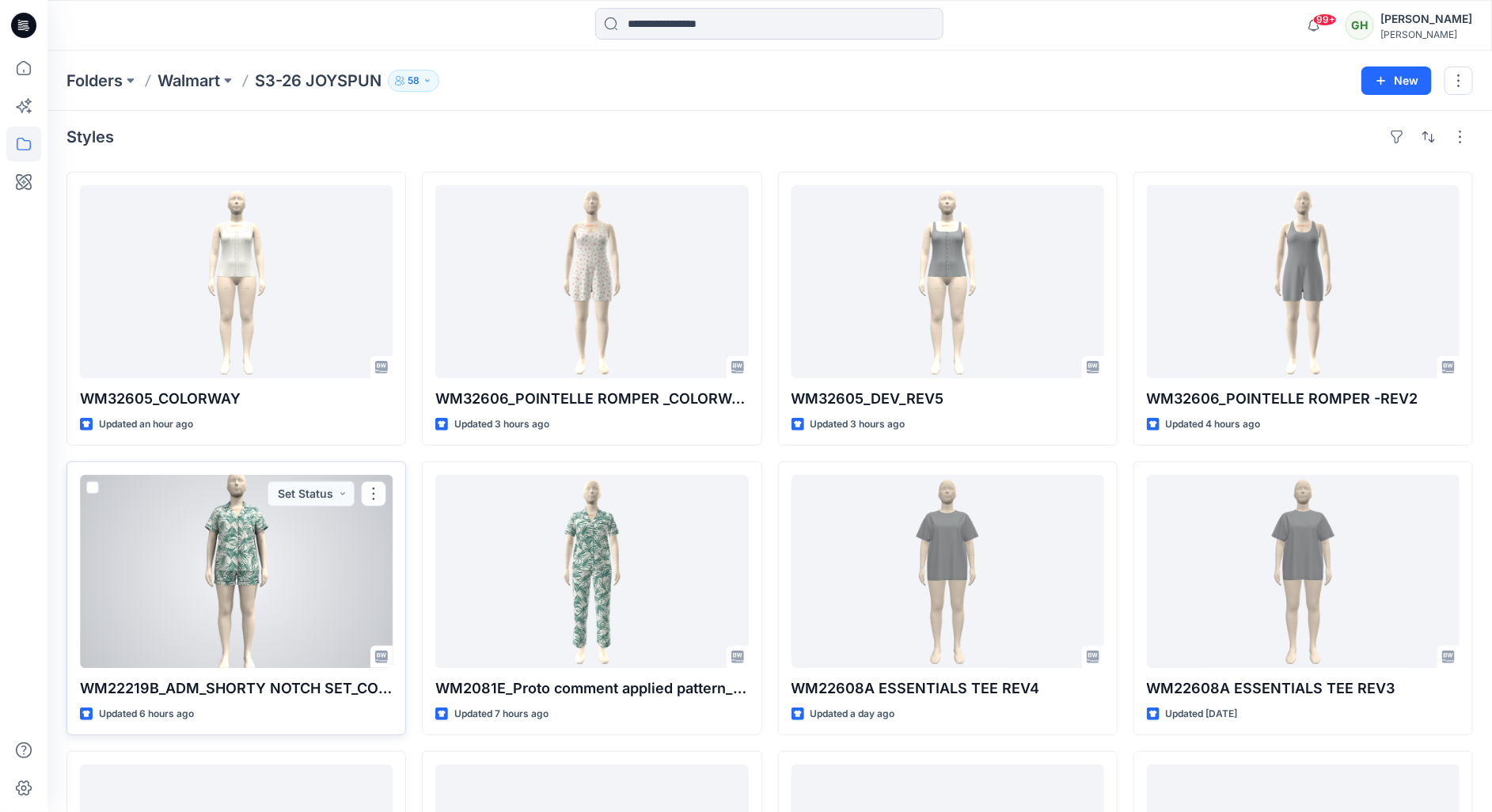
click at [225, 616] on div at bounding box center [236, 571] width 313 height 193
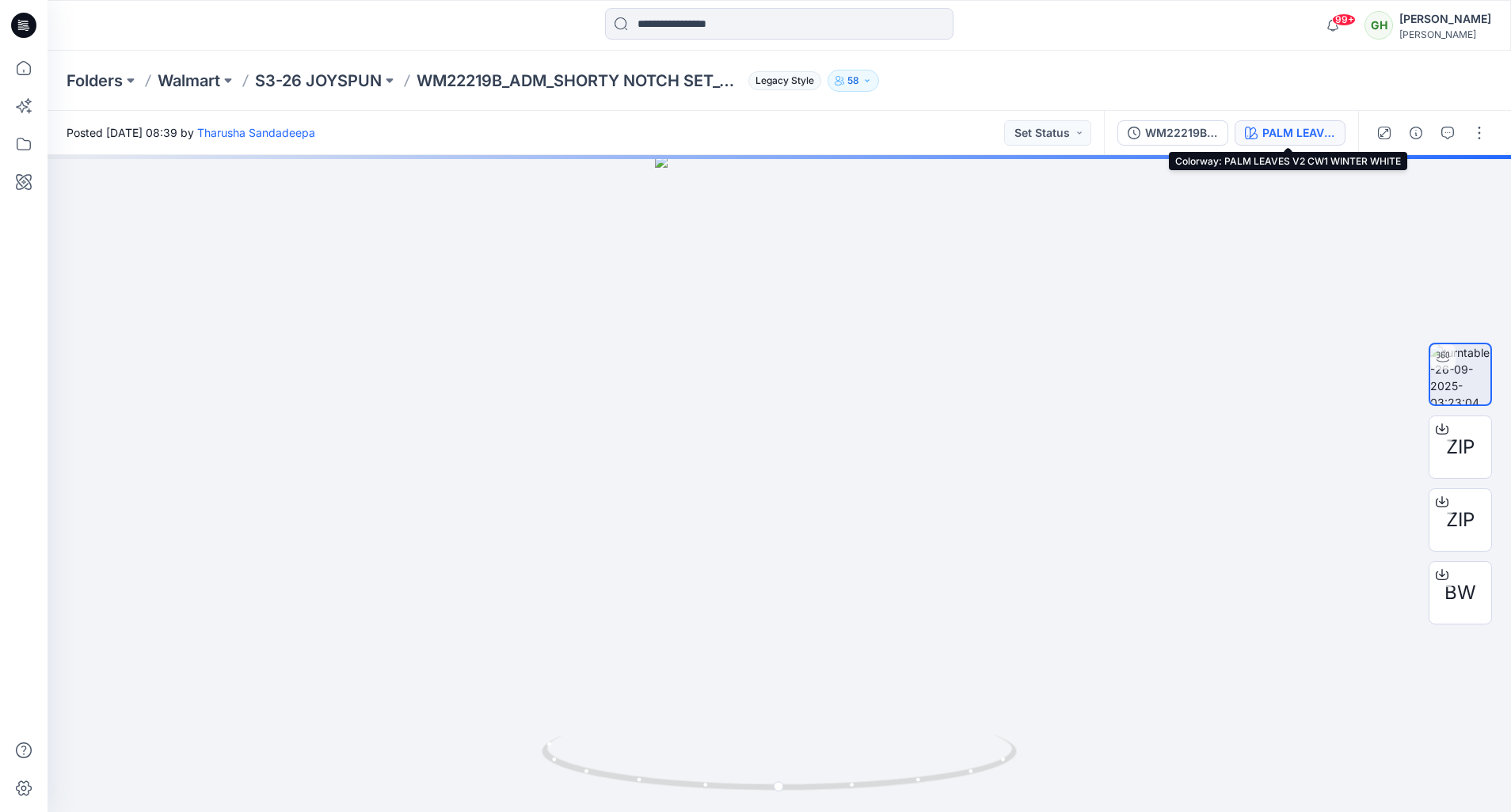
click at [1288, 135] on div "PALM LEAVES V2 CW1 WINTER WHITE" at bounding box center [1298, 133] width 73 height 18
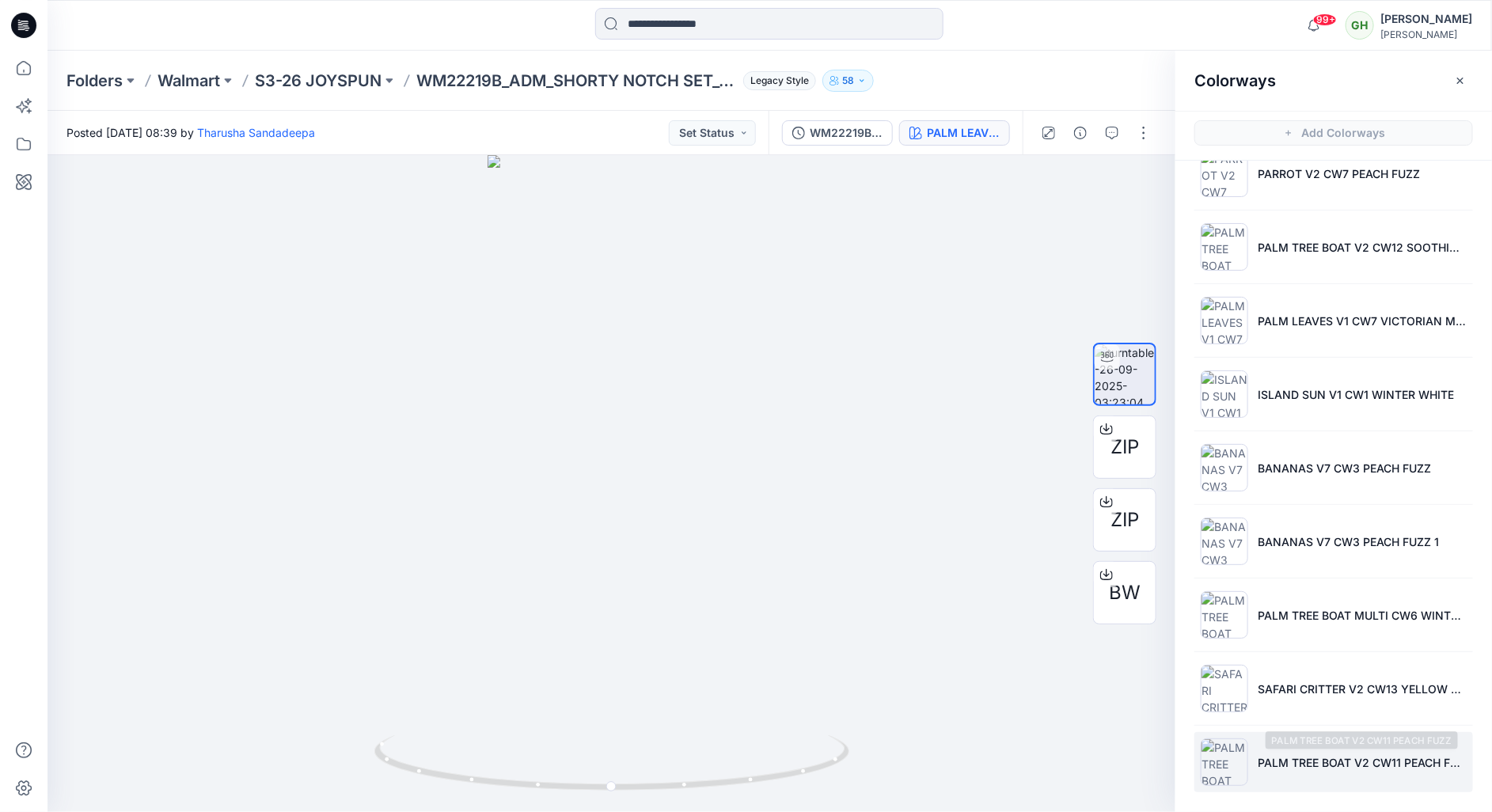
scroll to position [483, 0]
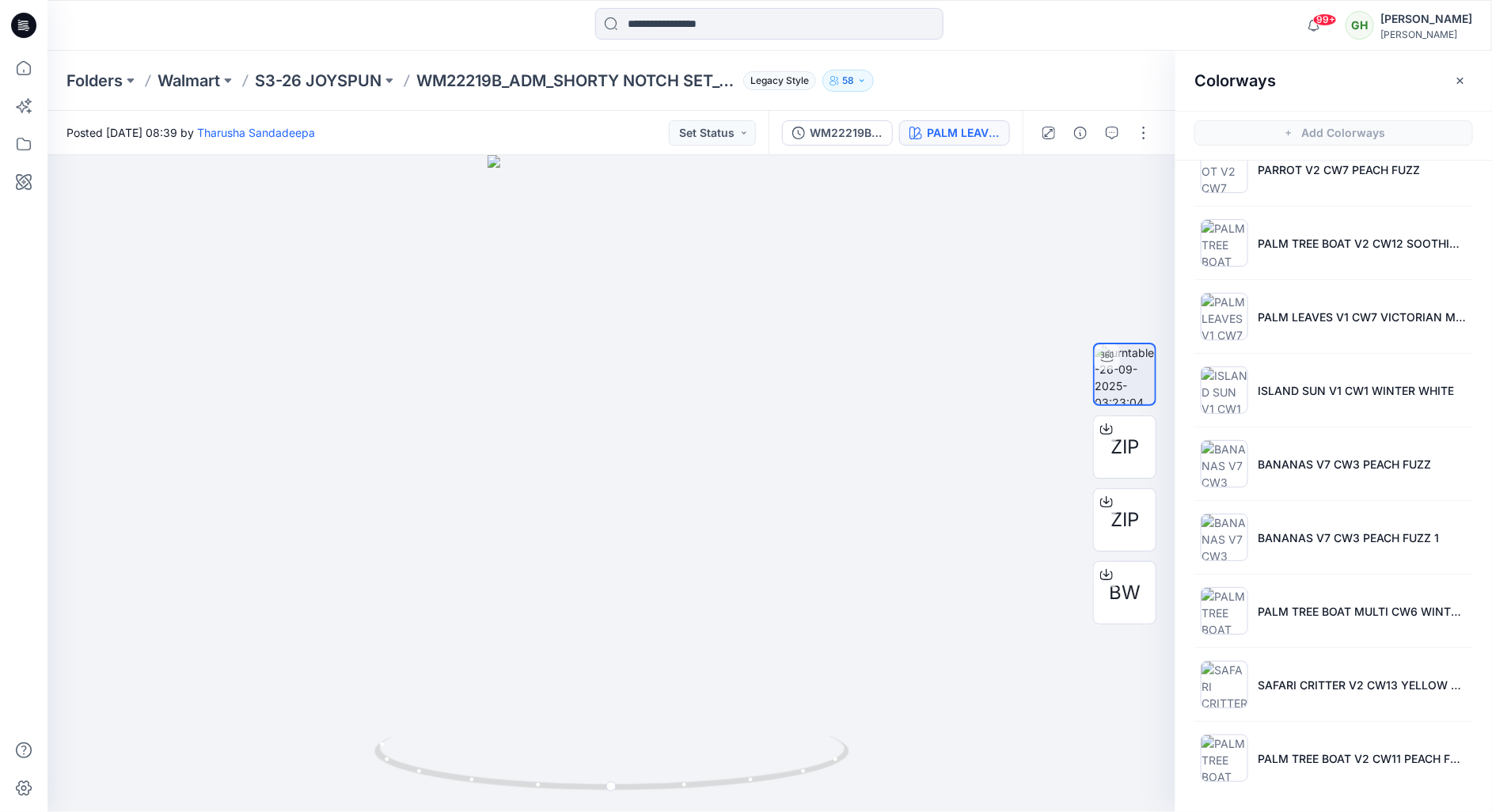
click at [325, 93] on div "Folders Walmart S3-26 JOYSPUN WM22219B_ADM_SHORTY NOTCH SET_COLORWAY_REV2 Legac…" at bounding box center [769, 81] width 1445 height 60
click at [325, 84] on p "S3-26 JOYSPUN" at bounding box center [318, 81] width 127 height 22
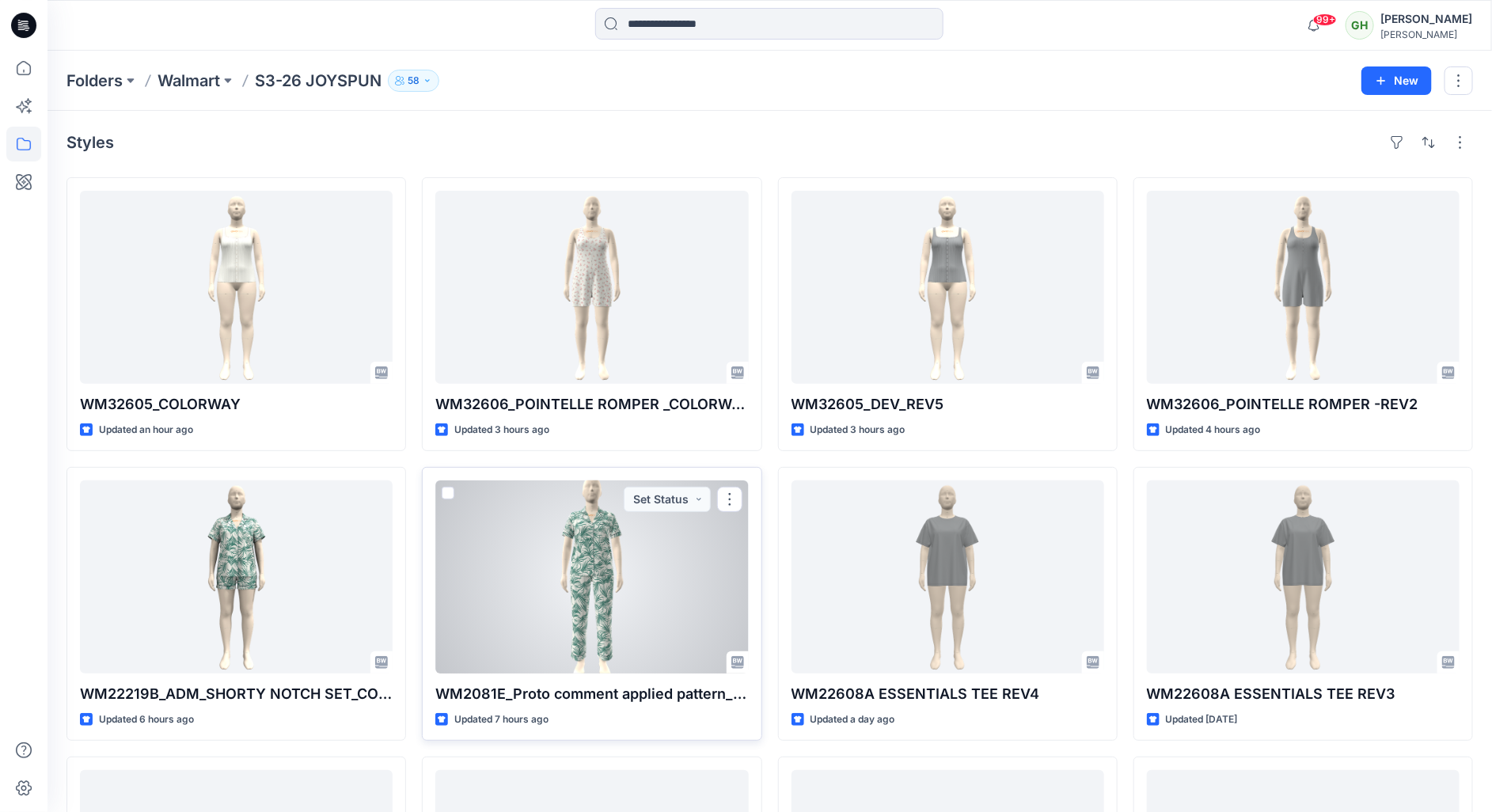
click at [506, 609] on div at bounding box center [591, 576] width 313 height 193
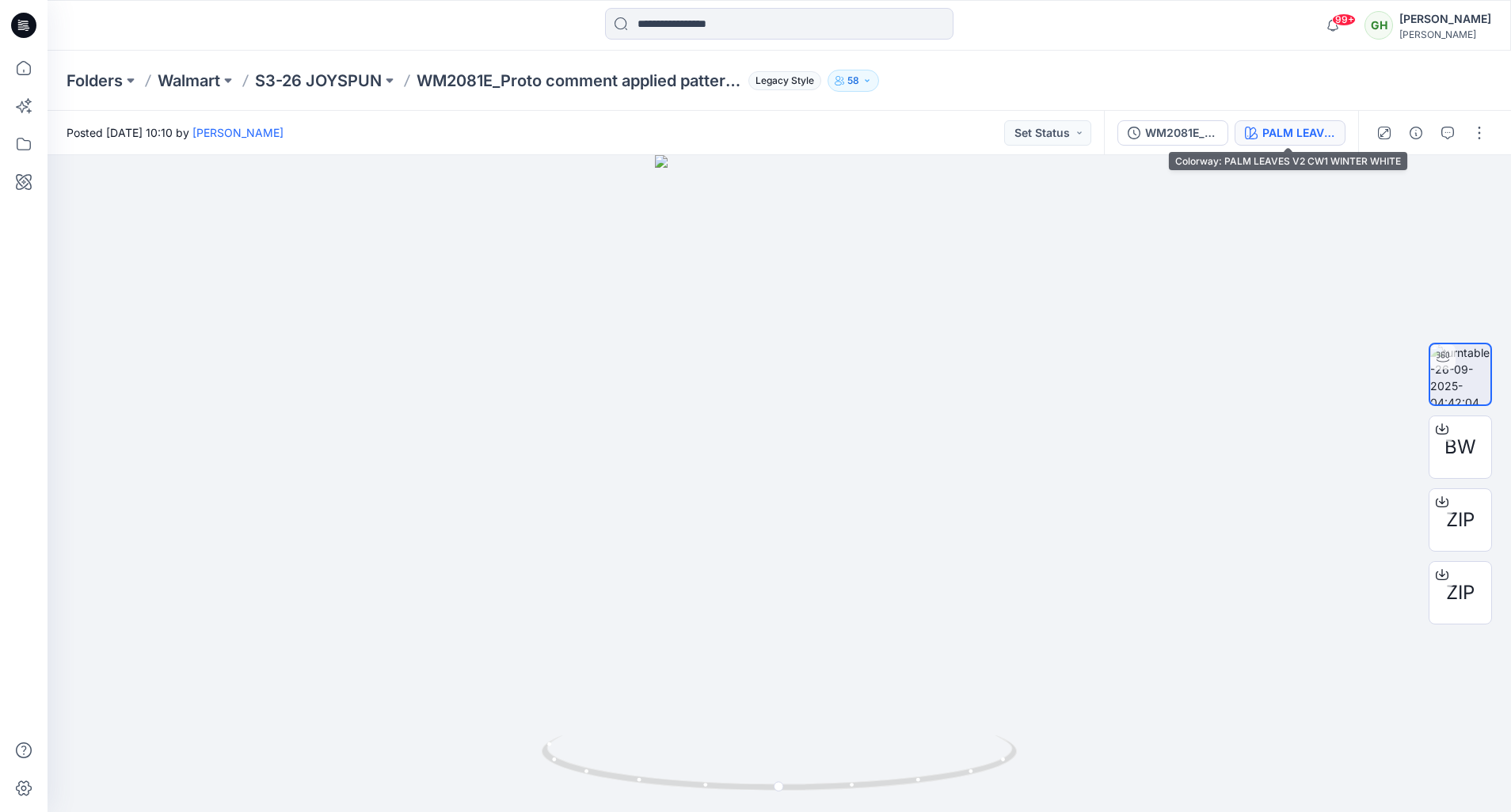
click at [1300, 134] on div "PALM LEAVES V2 CW1 WINTER WHITE" at bounding box center [1298, 133] width 73 height 18
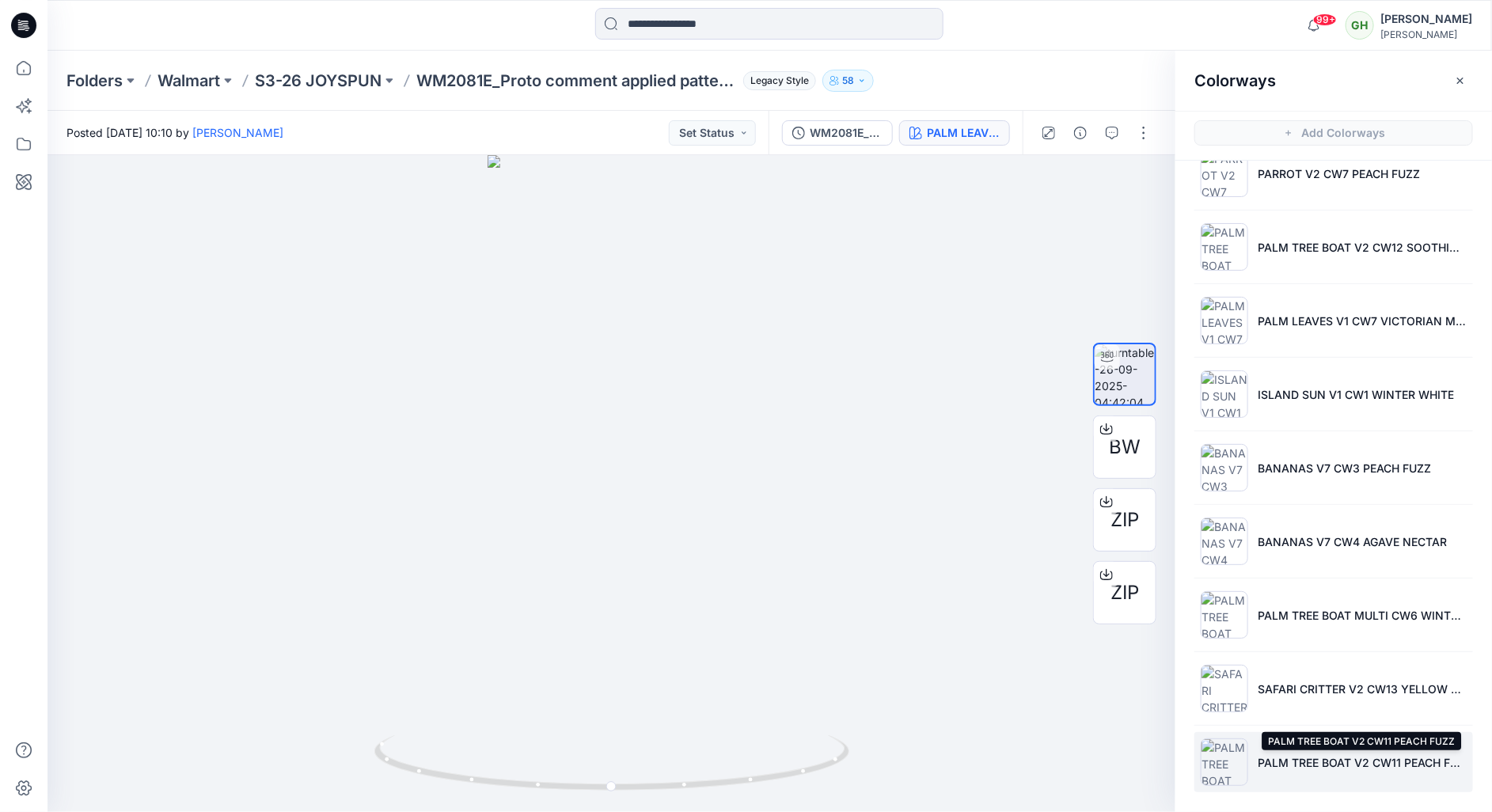
scroll to position [483, 0]
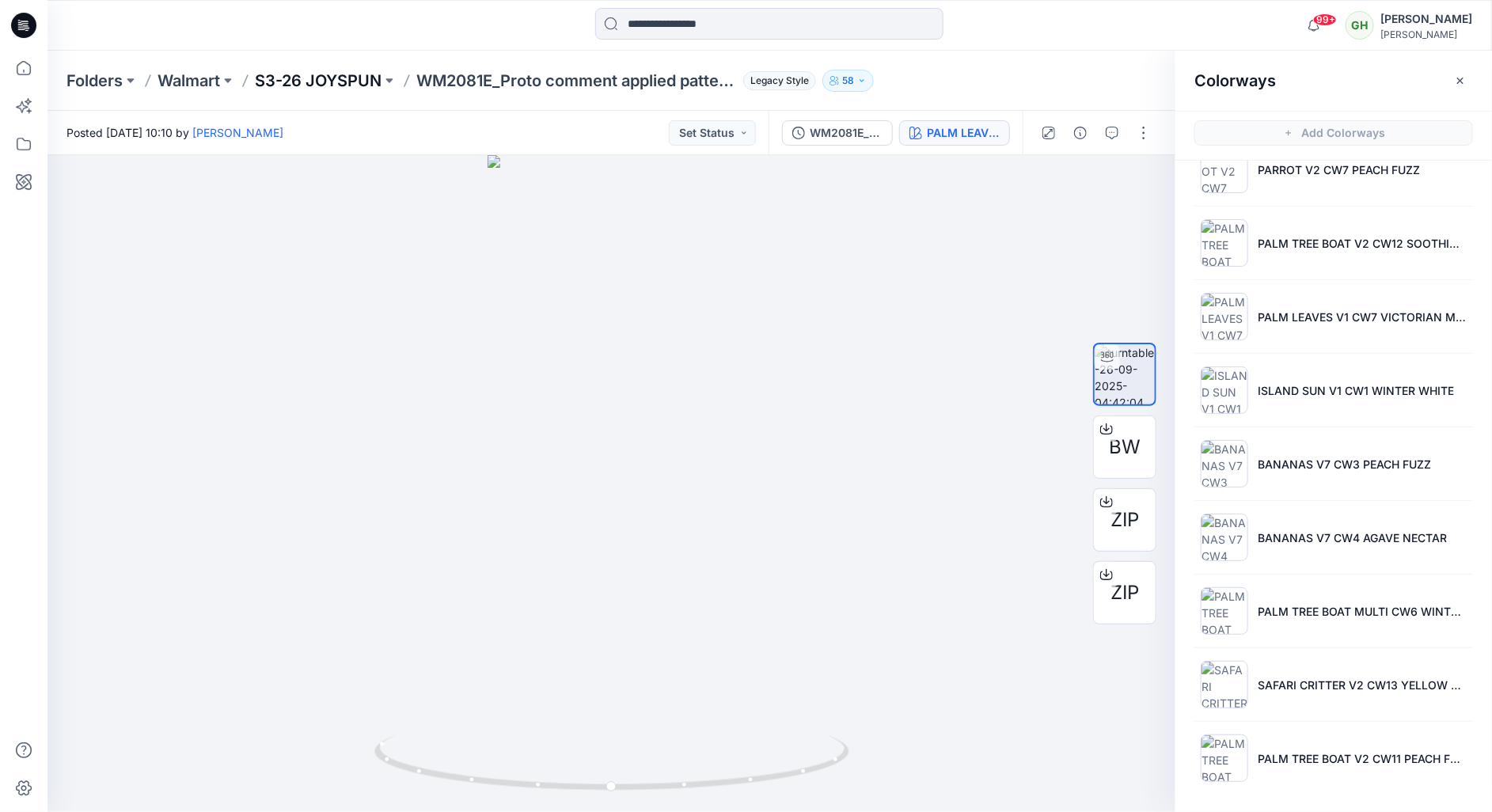
drag, startPoint x: 305, startPoint y: 60, endPoint x: 305, endPoint y: 74, distance: 14.0
click at [305, 60] on div "Folders Walmart S3-26 JOYSPUN WM2081E_Proto comment applied pattern_REV2 Legacy…" at bounding box center [769, 81] width 1445 height 60
click at [307, 78] on p "S3-26 JOYSPUN" at bounding box center [318, 81] width 127 height 22
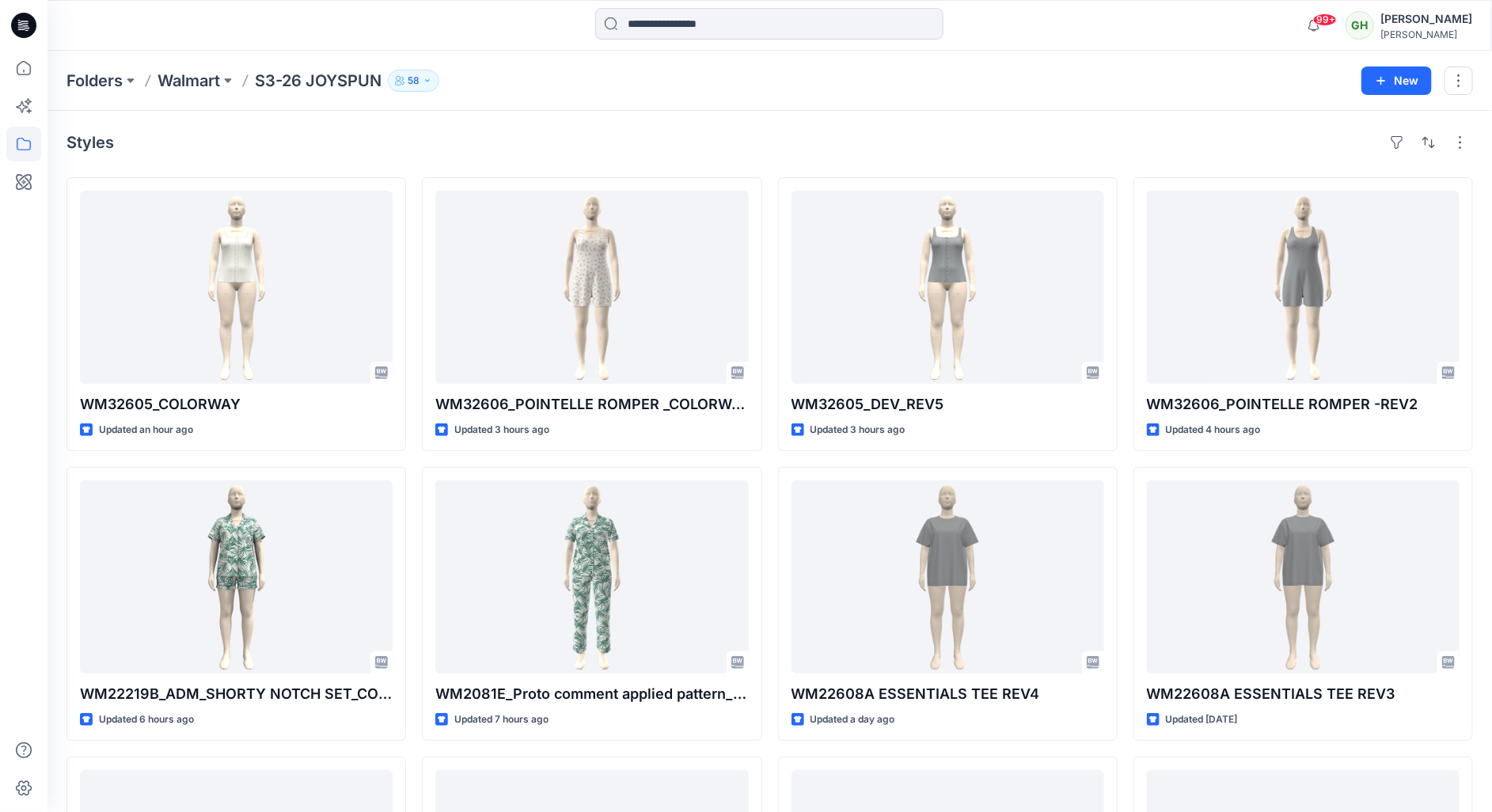
click at [12, 21] on icon at bounding box center [24, 25] width 25 height 25
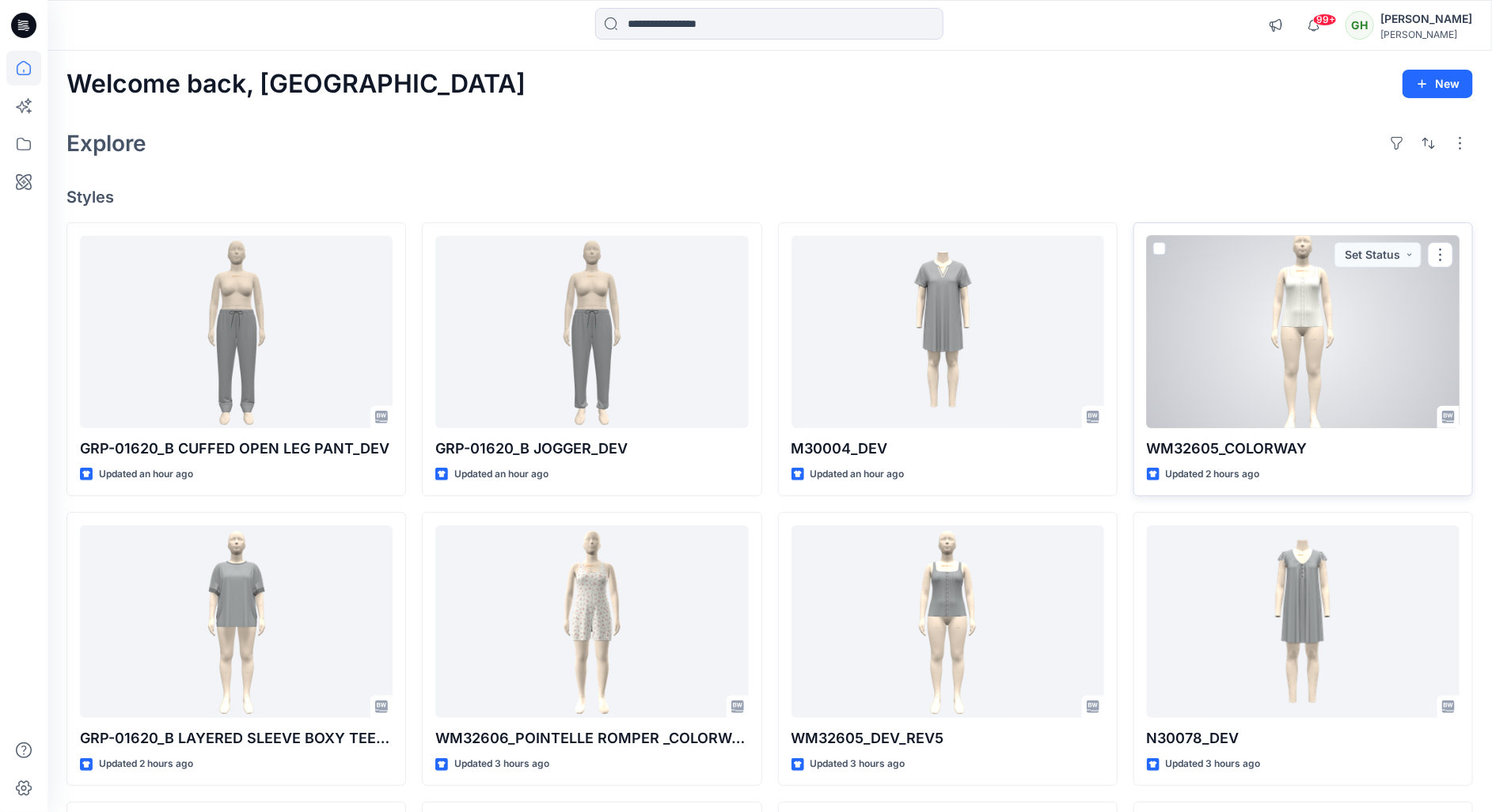
click at [1219, 401] on div at bounding box center [1303, 332] width 313 height 193
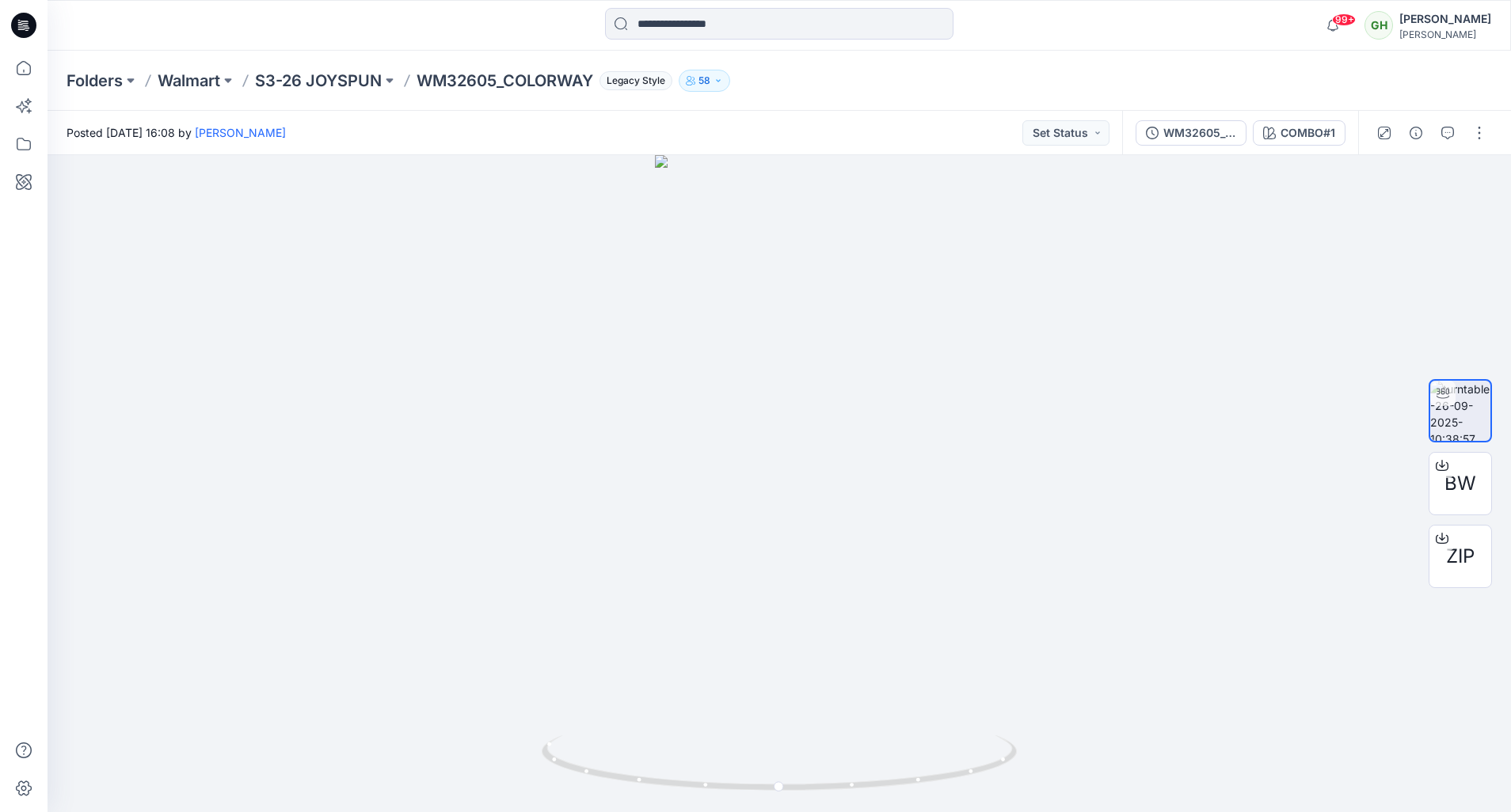
click at [456, 76] on p "WM32605_COLORWAY" at bounding box center [504, 81] width 176 height 22
click at [298, 77] on p "S3-26 JOYSPUN" at bounding box center [318, 81] width 127 height 22
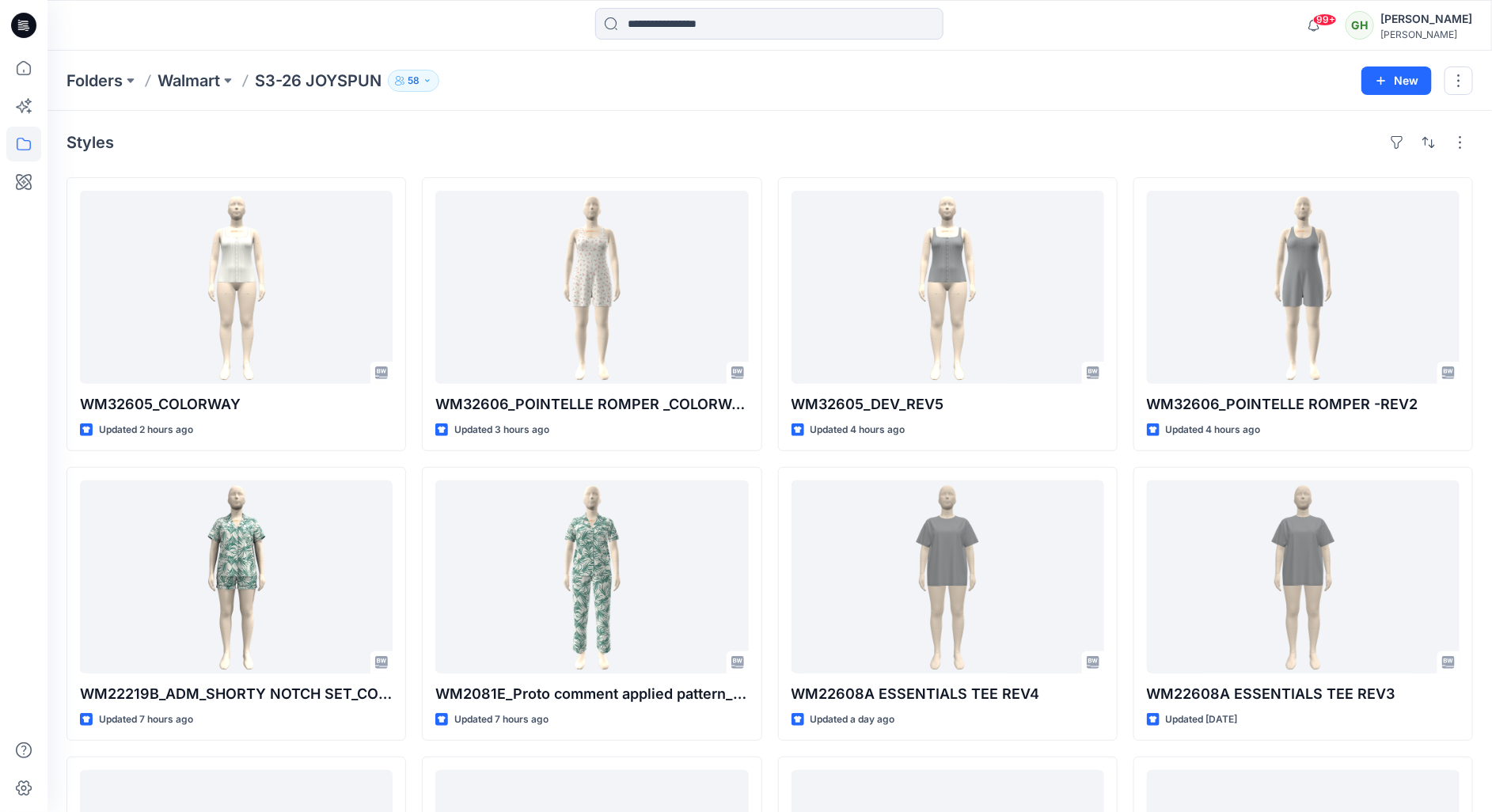
click at [17, 5] on icon at bounding box center [24, 25] width 25 height 51
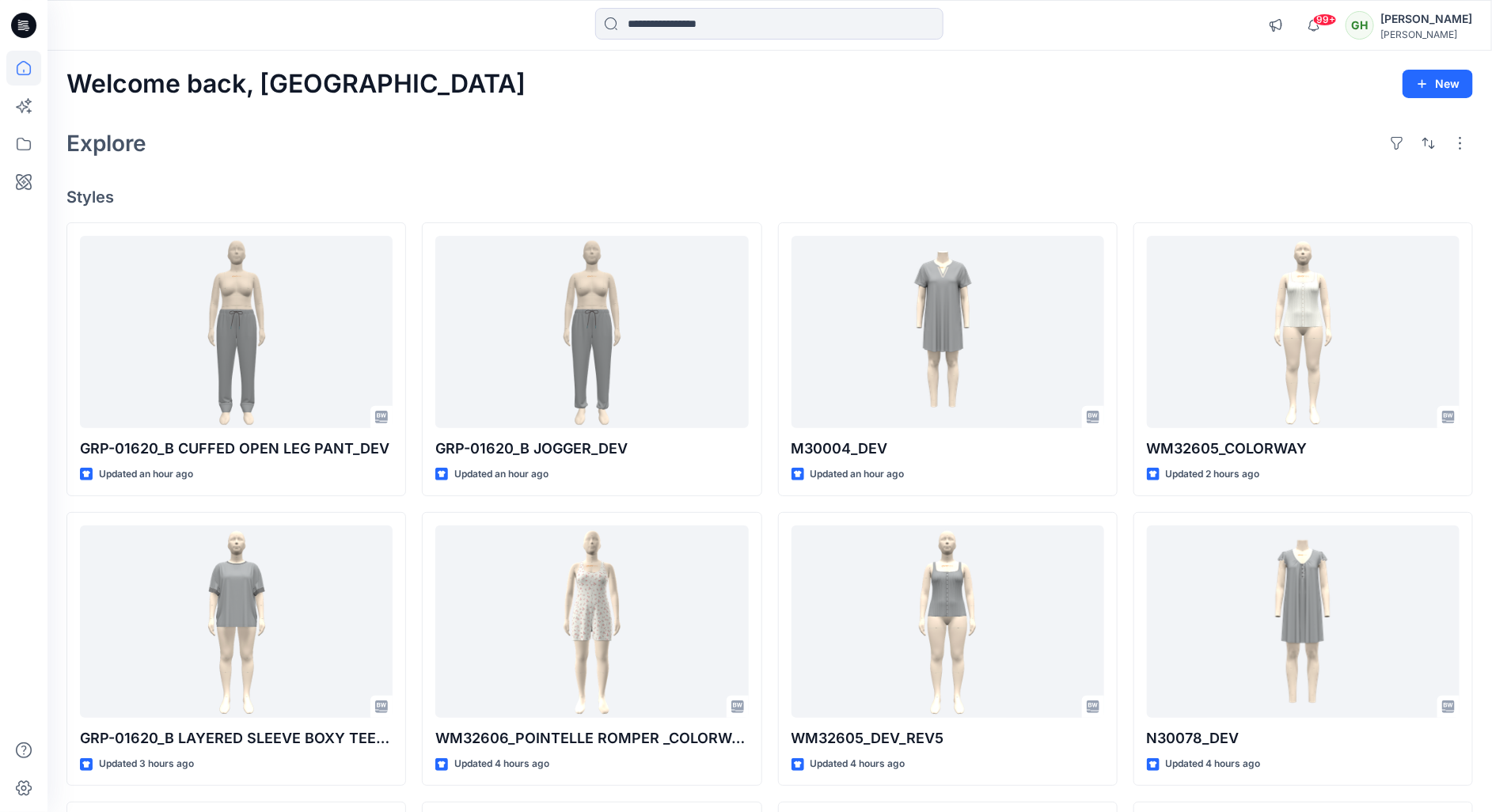
drag, startPoint x: 762, startPoint y: 145, endPoint x: 762, endPoint y: 200, distance: 55.0
click at [762, 145] on div "Explore" at bounding box center [769, 143] width 1406 height 38
drag, startPoint x: 637, startPoint y: 115, endPoint x: 626, endPoint y: 212, distance: 97.6
click at [637, 115] on div "Welcome back, Gayan New Explore Styles GRP-01620_B CUFFED OPEN LEG PANT_DEV Upd…" at bounding box center [769, 601] width 1445 height 1101
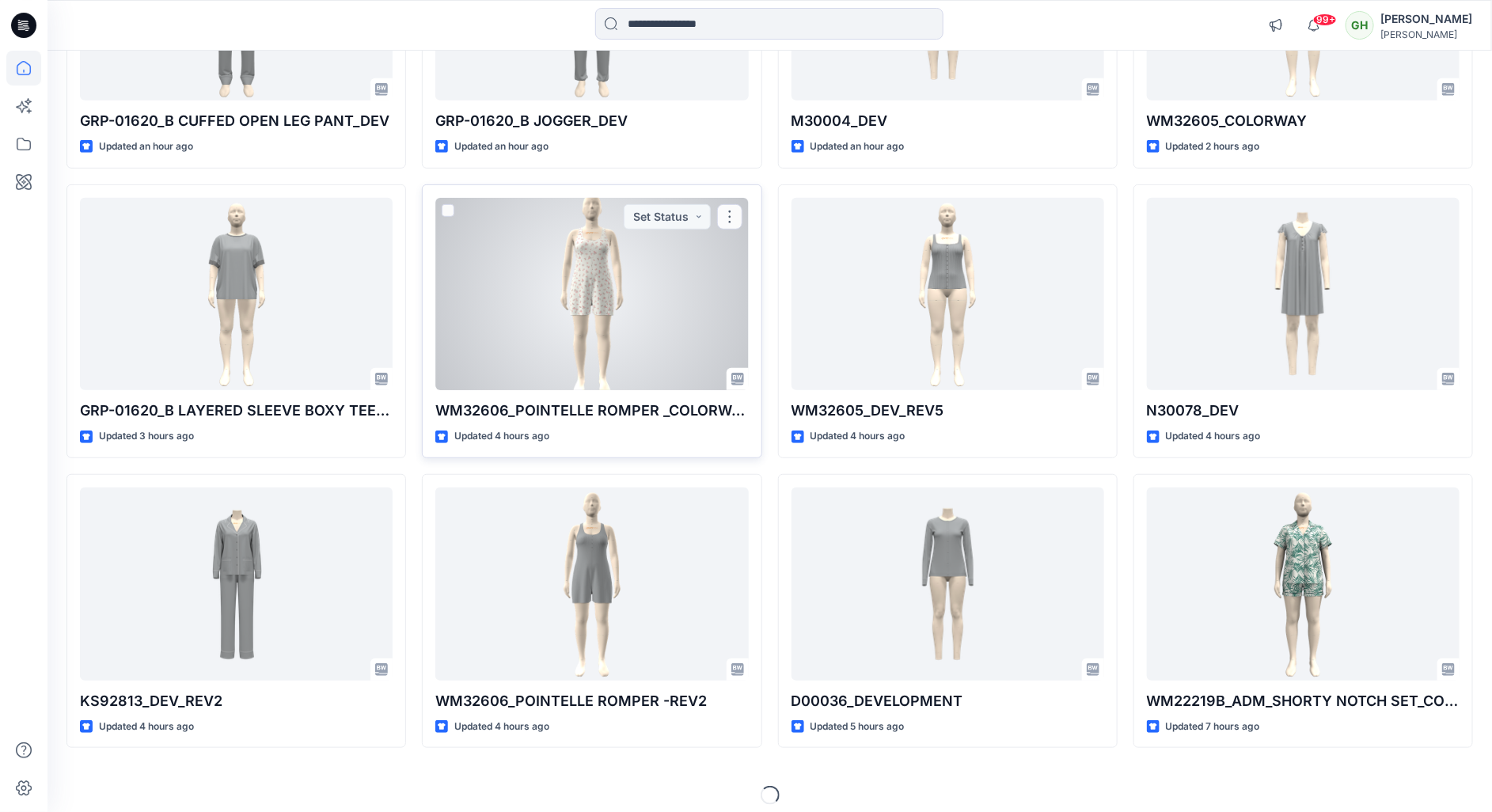
scroll to position [342, 0]
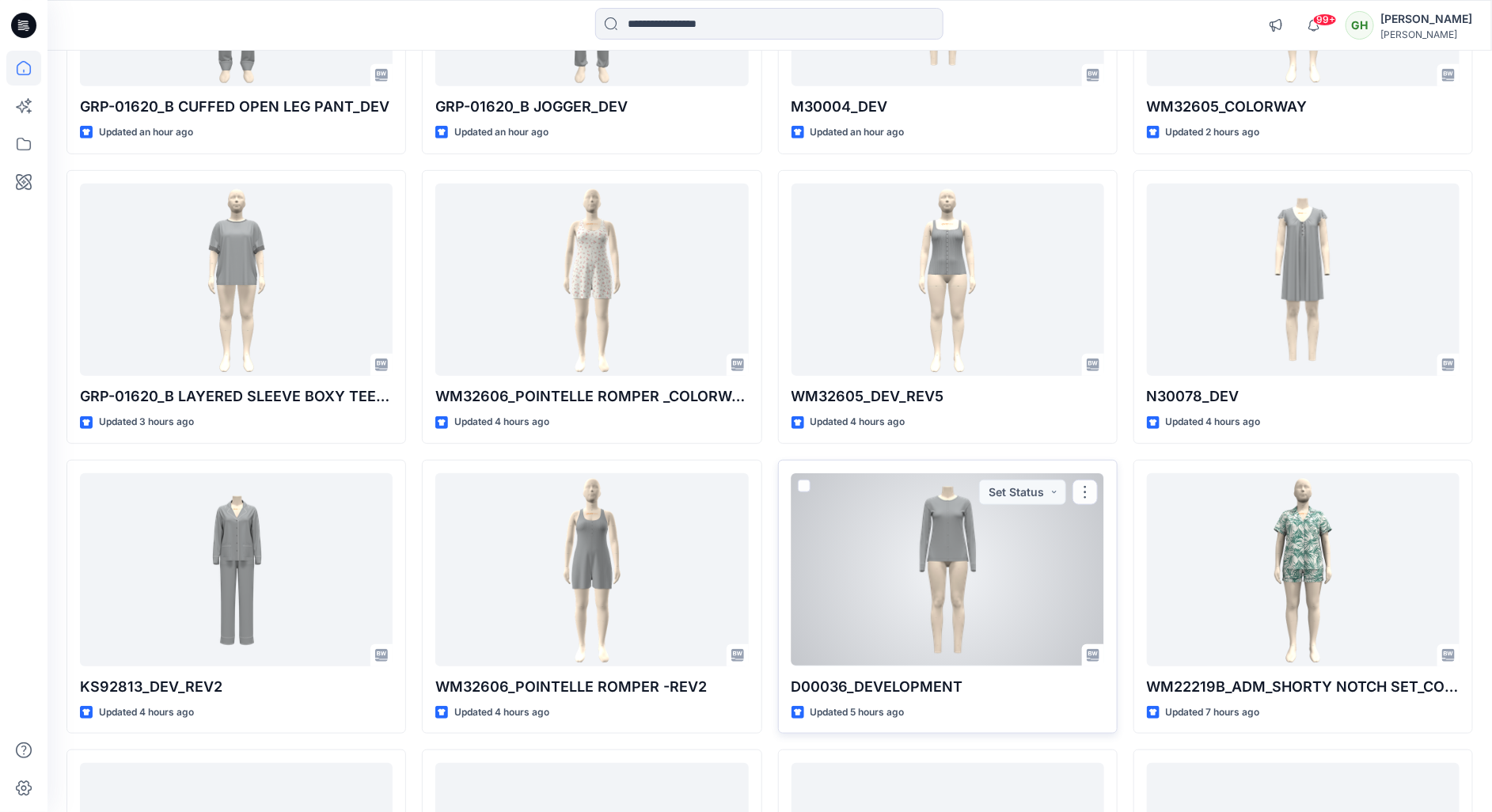
click at [813, 596] on div at bounding box center [947, 569] width 313 height 193
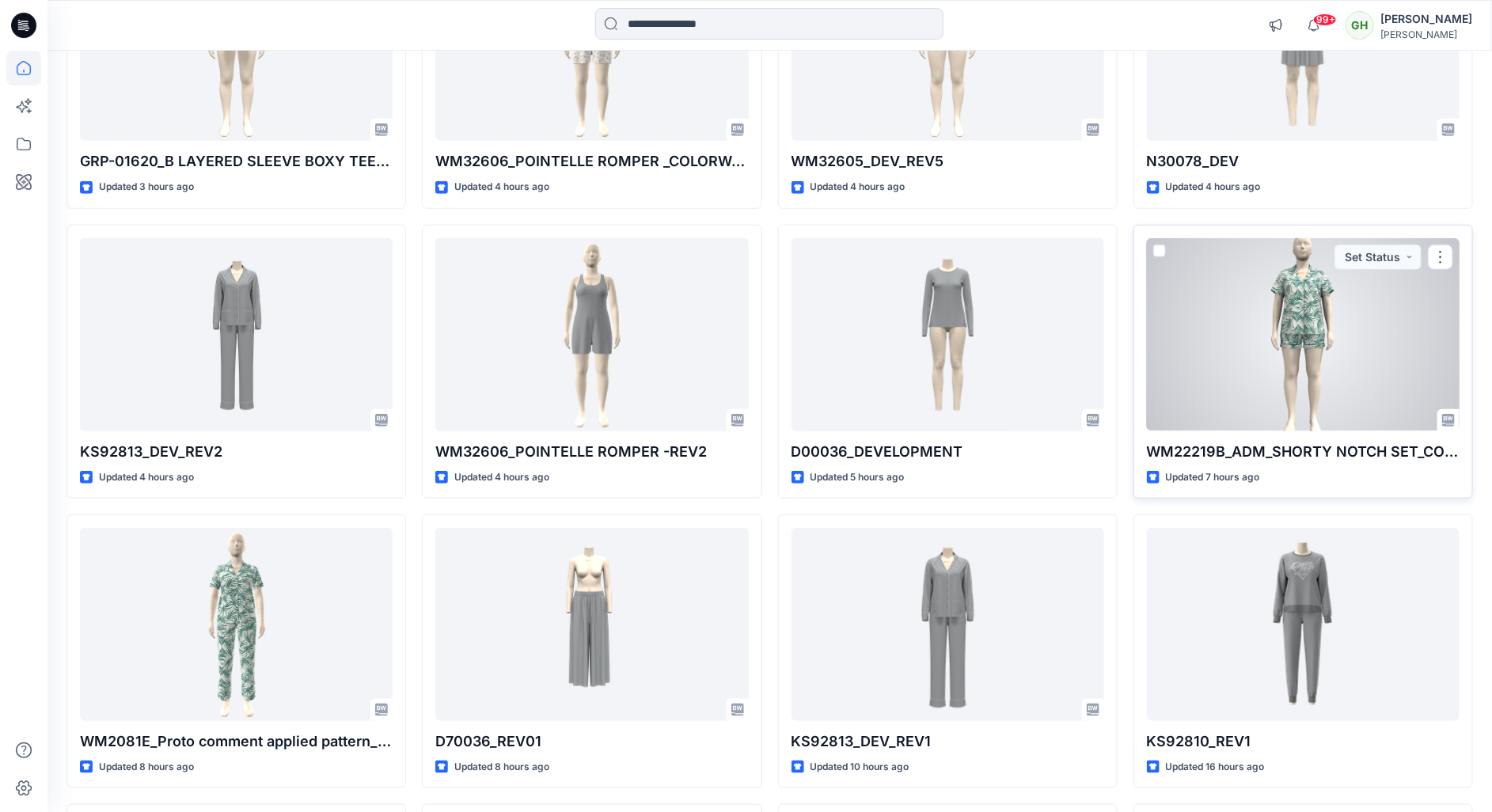
scroll to position [698, 0]
